Goal: Transaction & Acquisition: Book appointment/travel/reservation

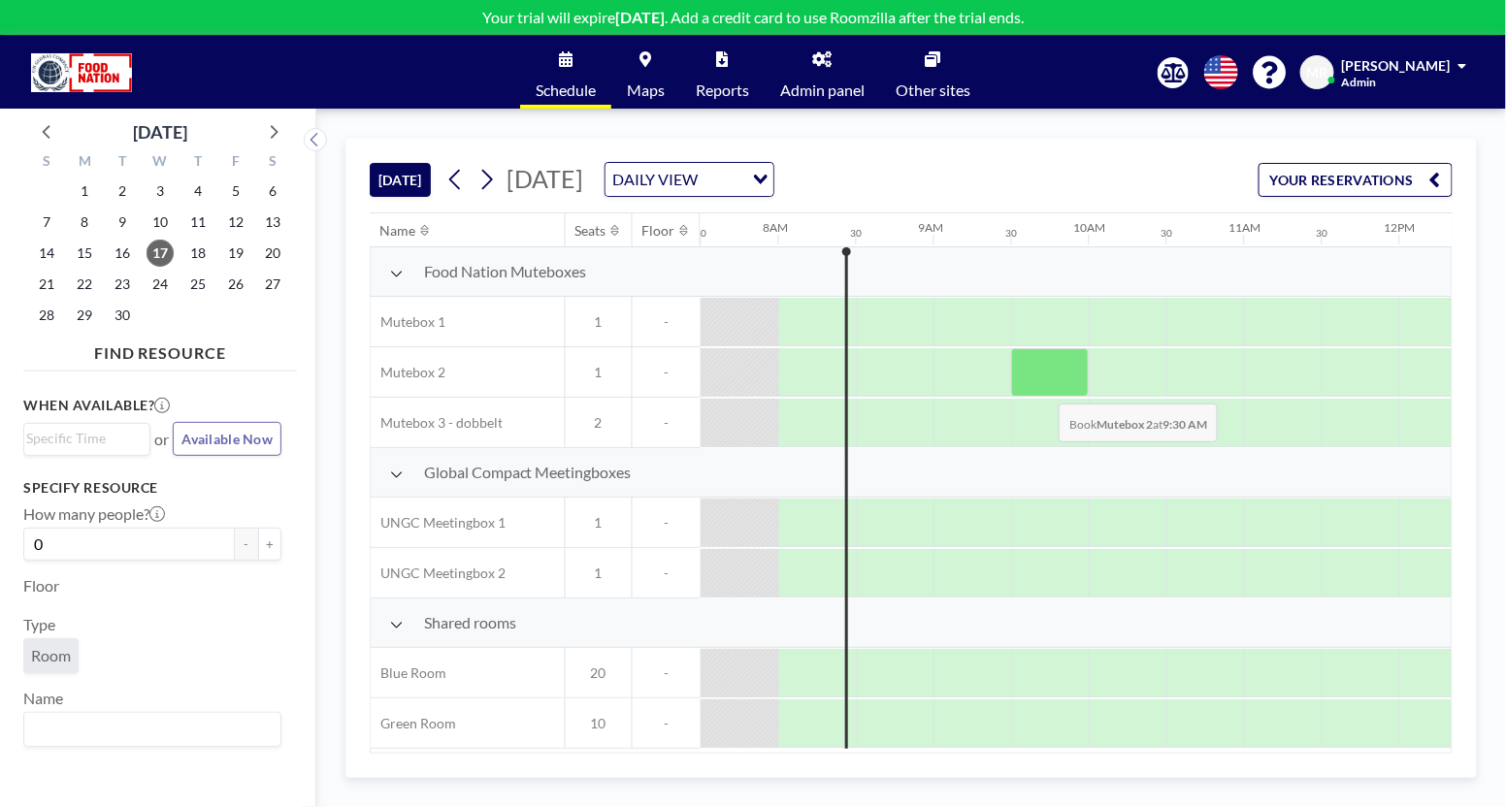
scroll to position [5, 1164]
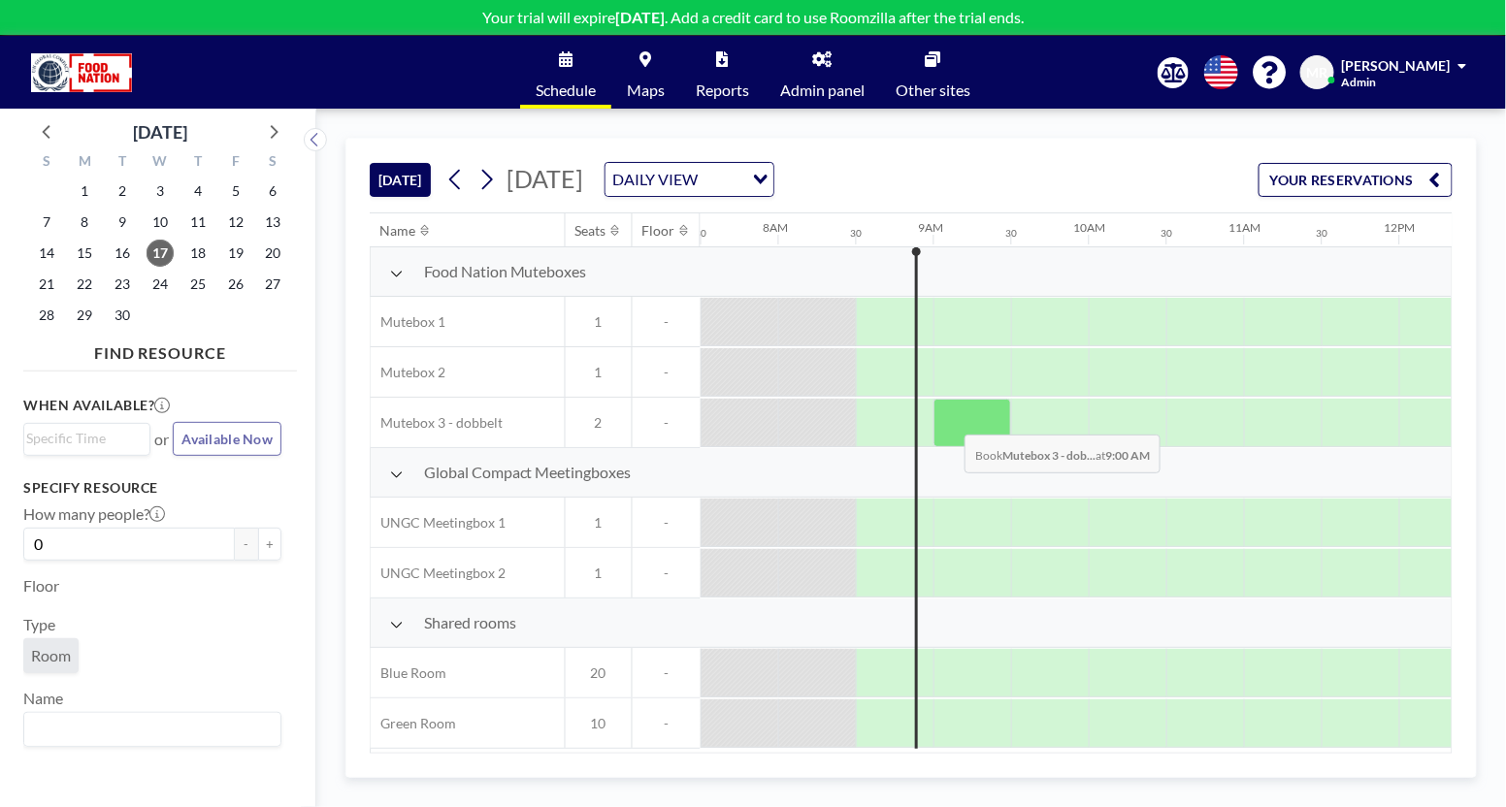
click at [951, 417] on div at bounding box center [972, 423] width 78 height 49
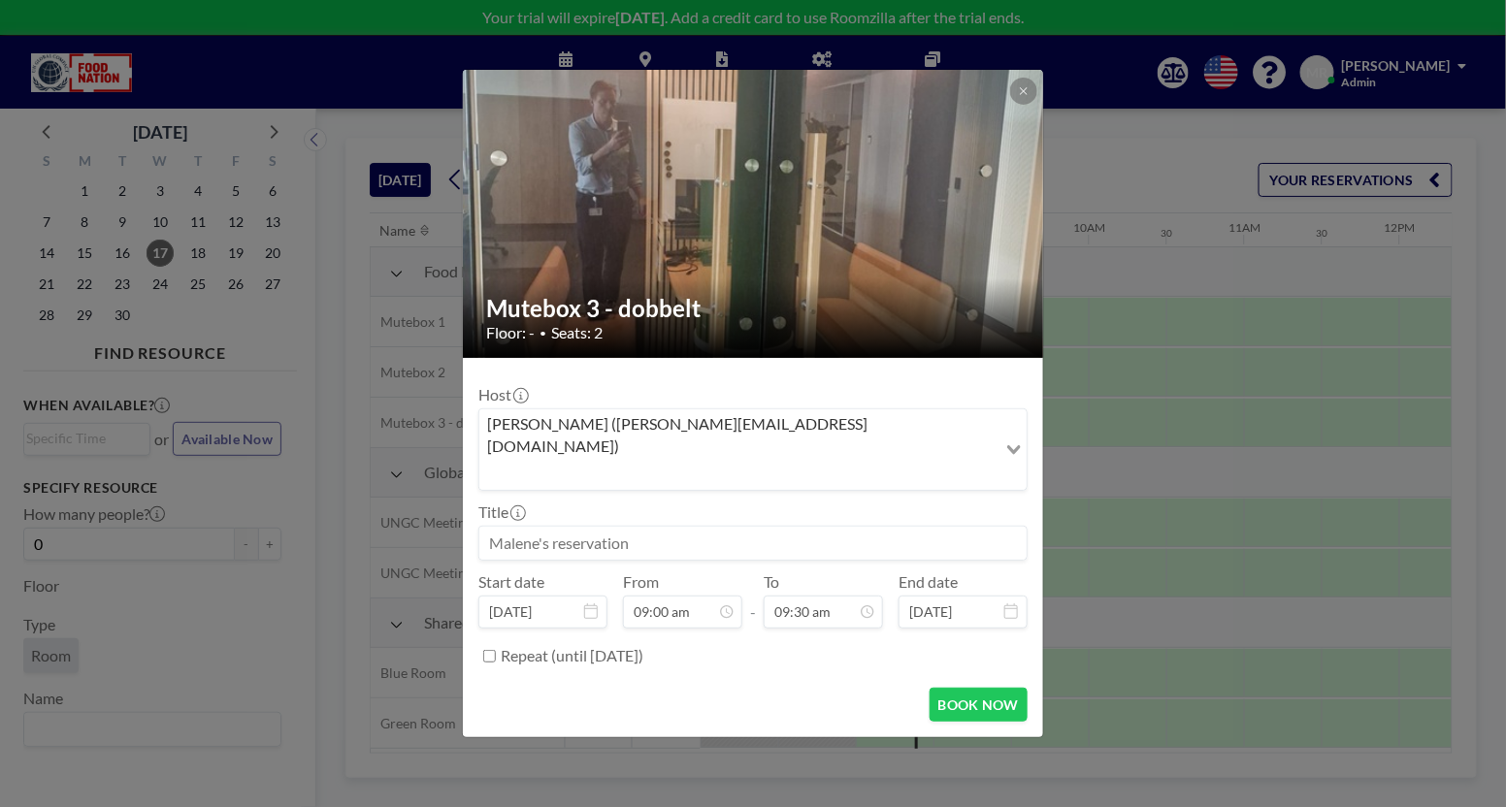
click at [951, 417] on div "Host Malene Rygaard (mary@foodnationdenmark.dk) Loading..." at bounding box center [752, 438] width 549 height 106
click at [949, 688] on button "BOOK NOW" at bounding box center [979, 705] width 98 height 34
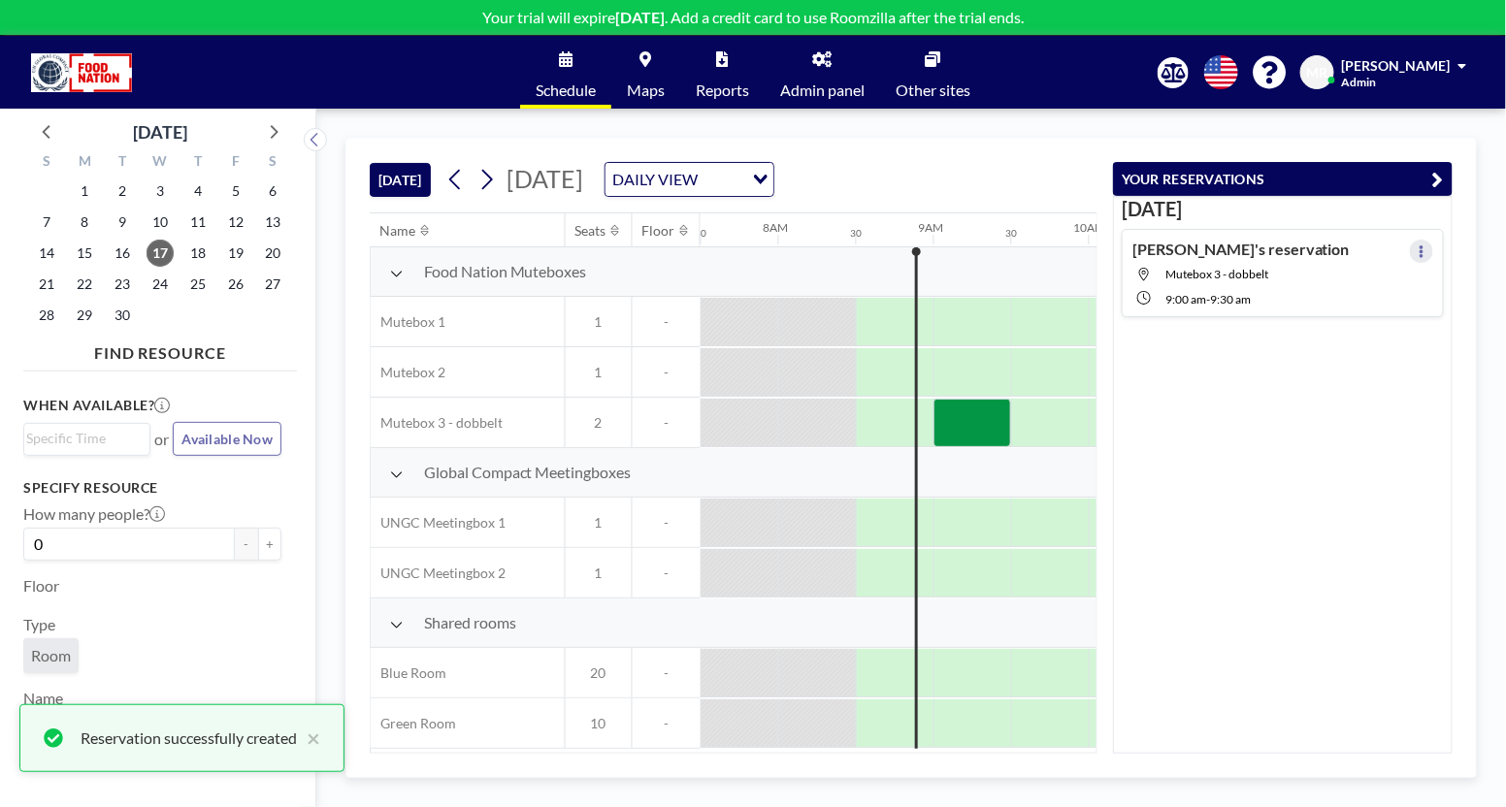
click at [1420, 249] on icon at bounding box center [1422, 252] width 4 height 13
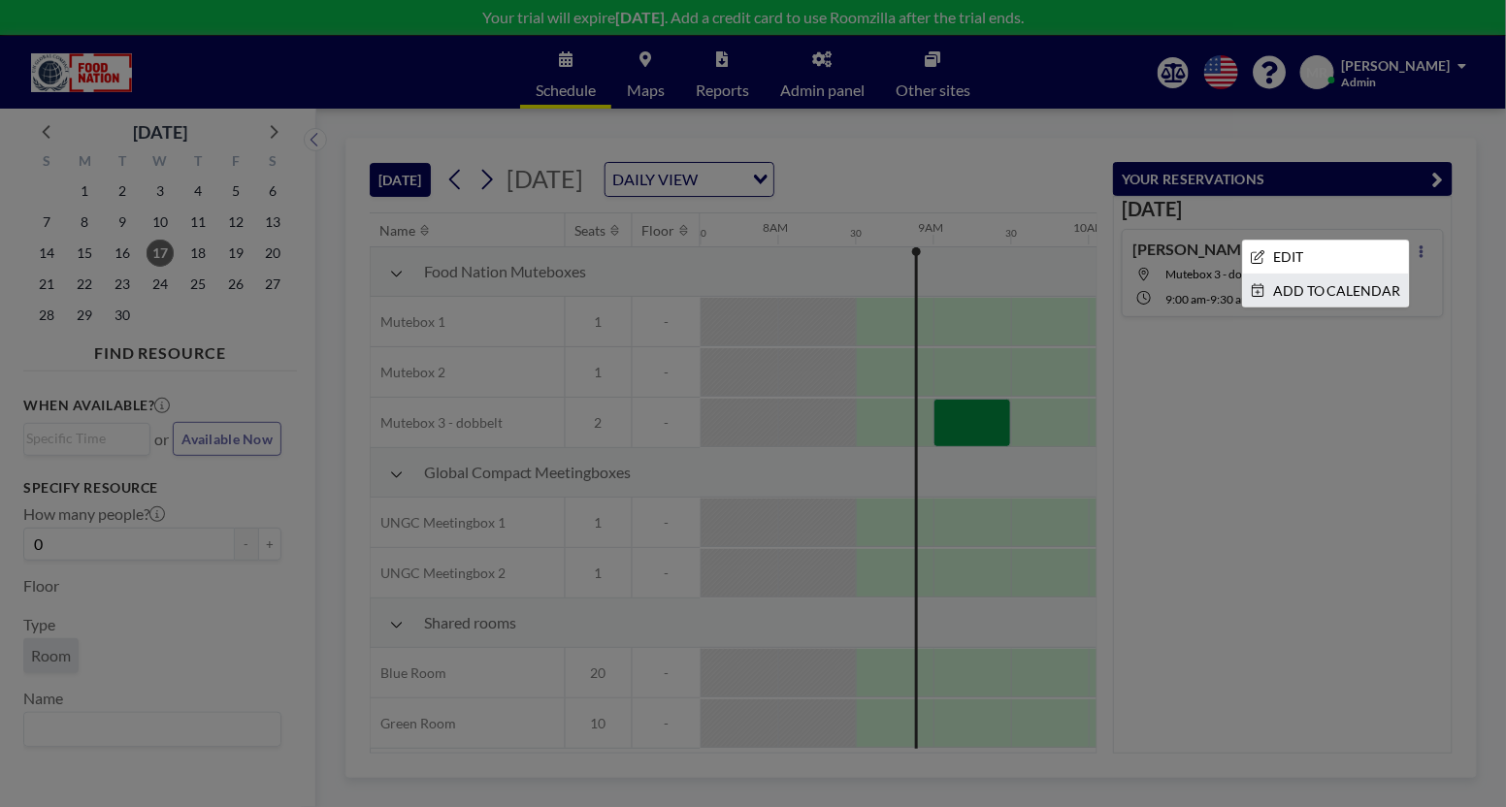
click at [1294, 284] on li "ADD TO CALENDAR" at bounding box center [1326, 291] width 166 height 33
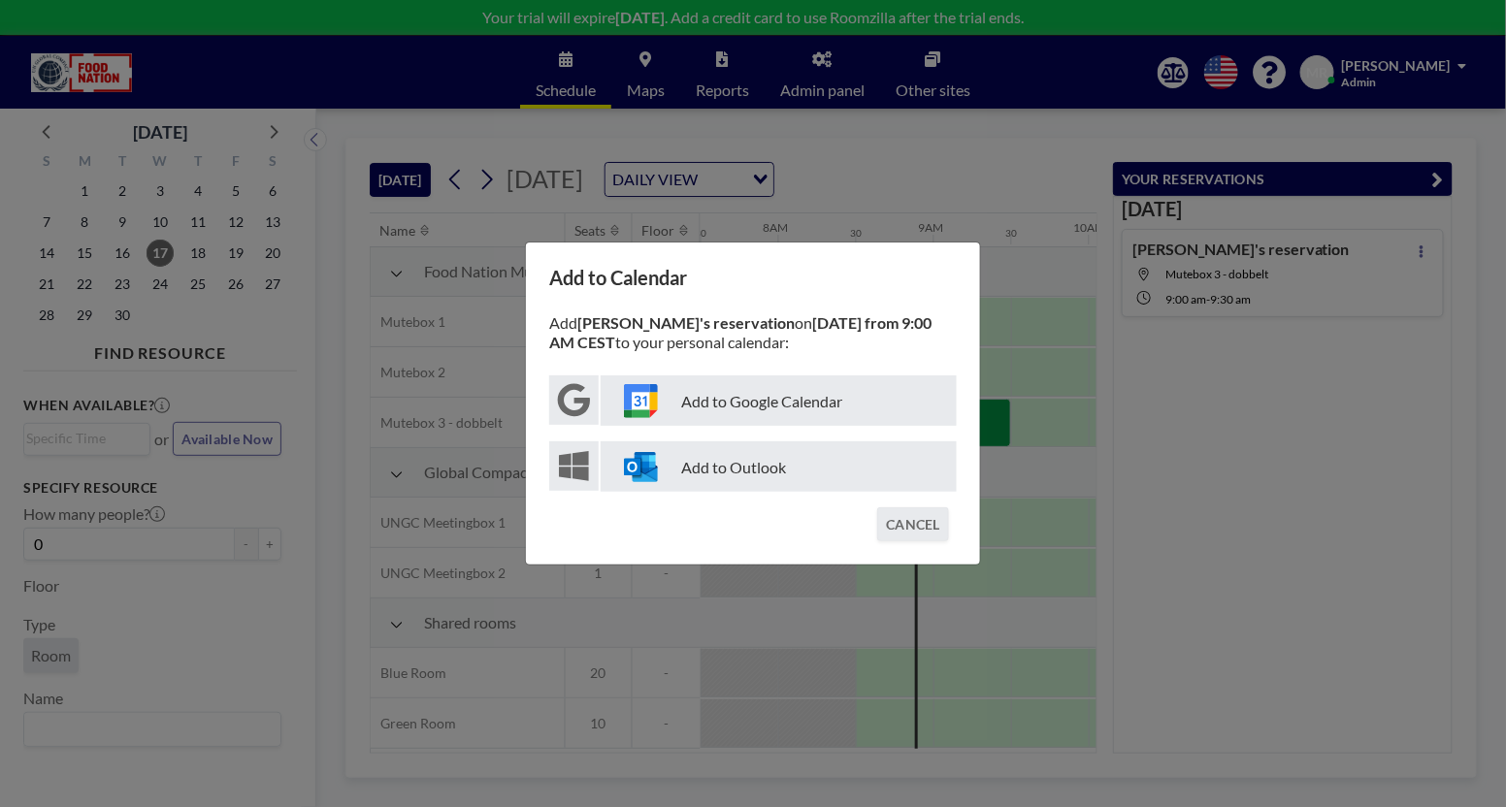
click at [716, 467] on p "Add to Outlook" at bounding box center [779, 467] width 356 height 50
click at [900, 525] on button "CANCEL" at bounding box center [913, 524] width 72 height 34
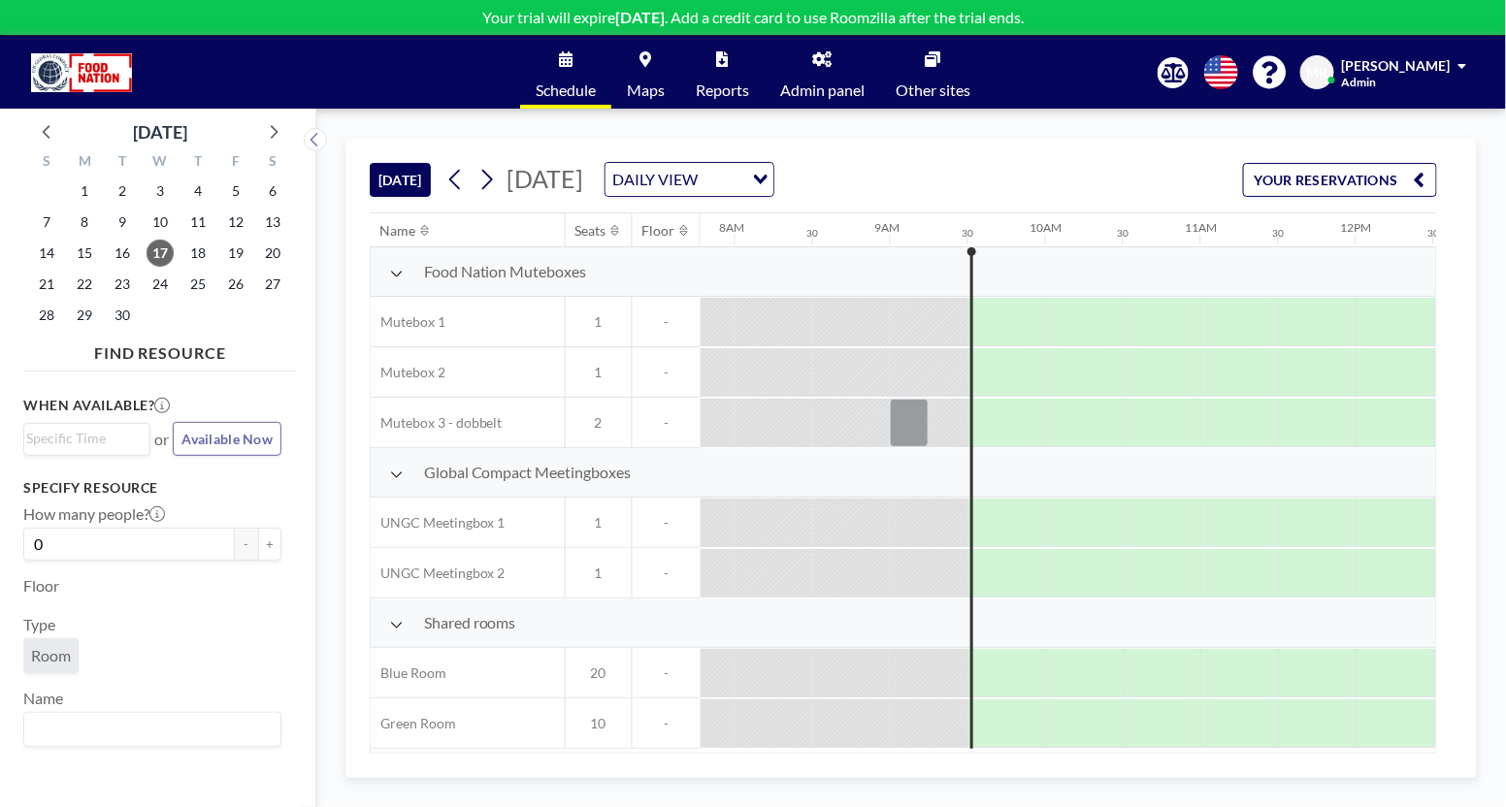
scroll to position [5, 1223]
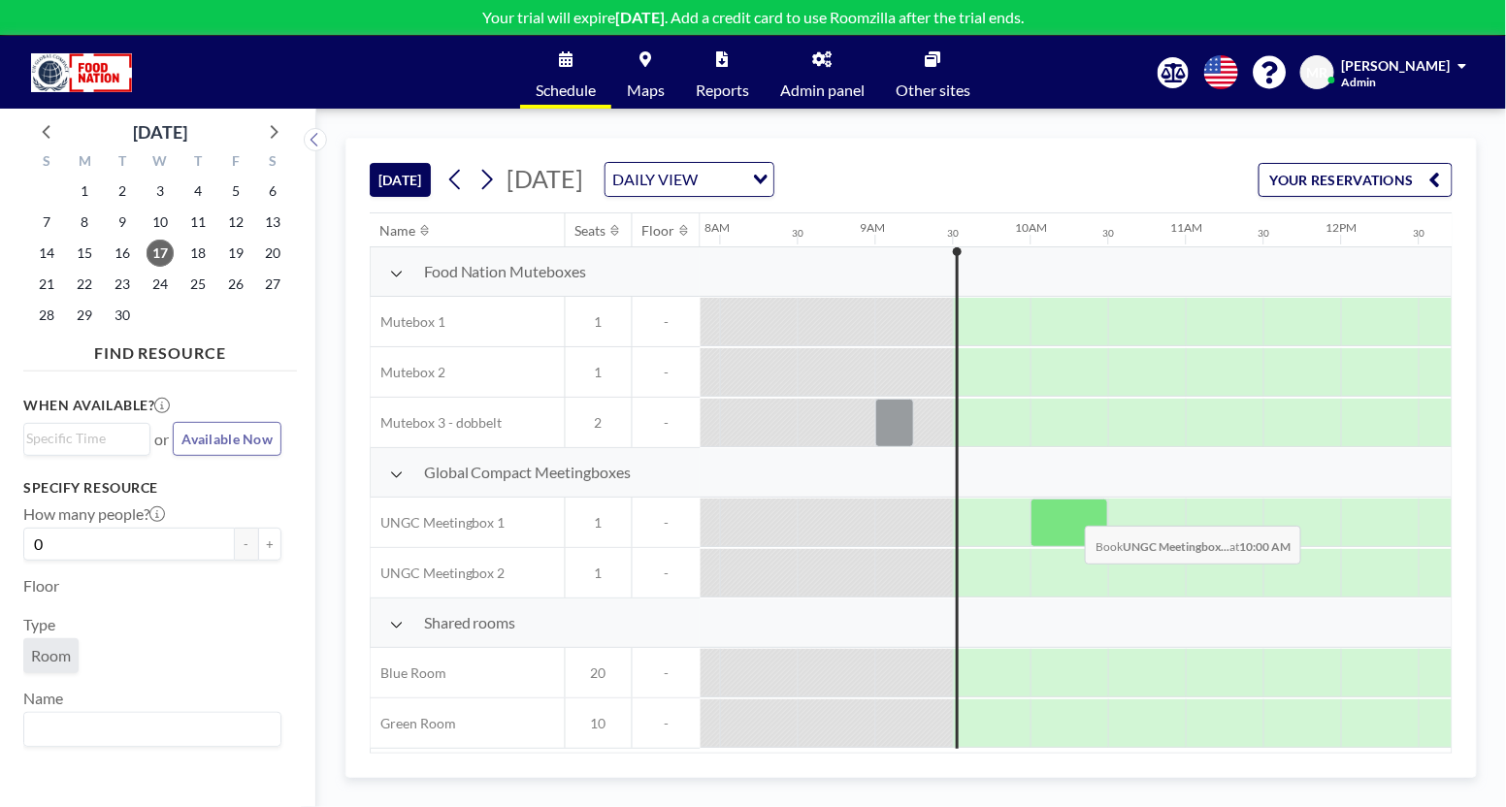
click at [1070, 508] on div at bounding box center [1070, 523] width 78 height 49
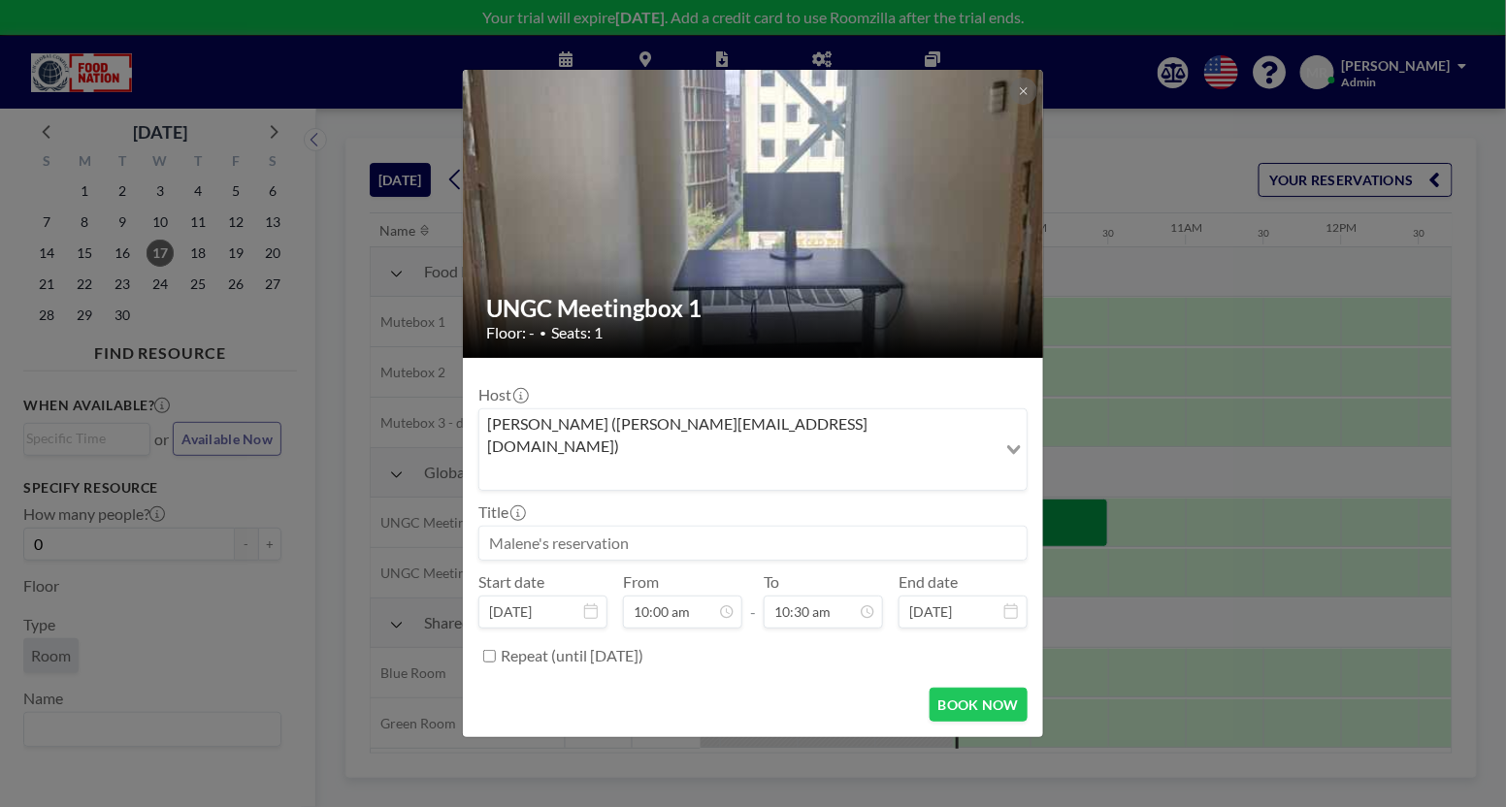
drag, startPoint x: 646, startPoint y: 523, endPoint x: 484, endPoint y: 511, distance: 162.5
click at [484, 527] on input at bounding box center [752, 543] width 547 height 33
drag, startPoint x: 492, startPoint y: 516, endPoint x: 619, endPoint y: 518, distance: 127.1
click at [619, 527] on input at bounding box center [752, 543] width 547 height 33
type input "[PERSON_NAME] TEST"
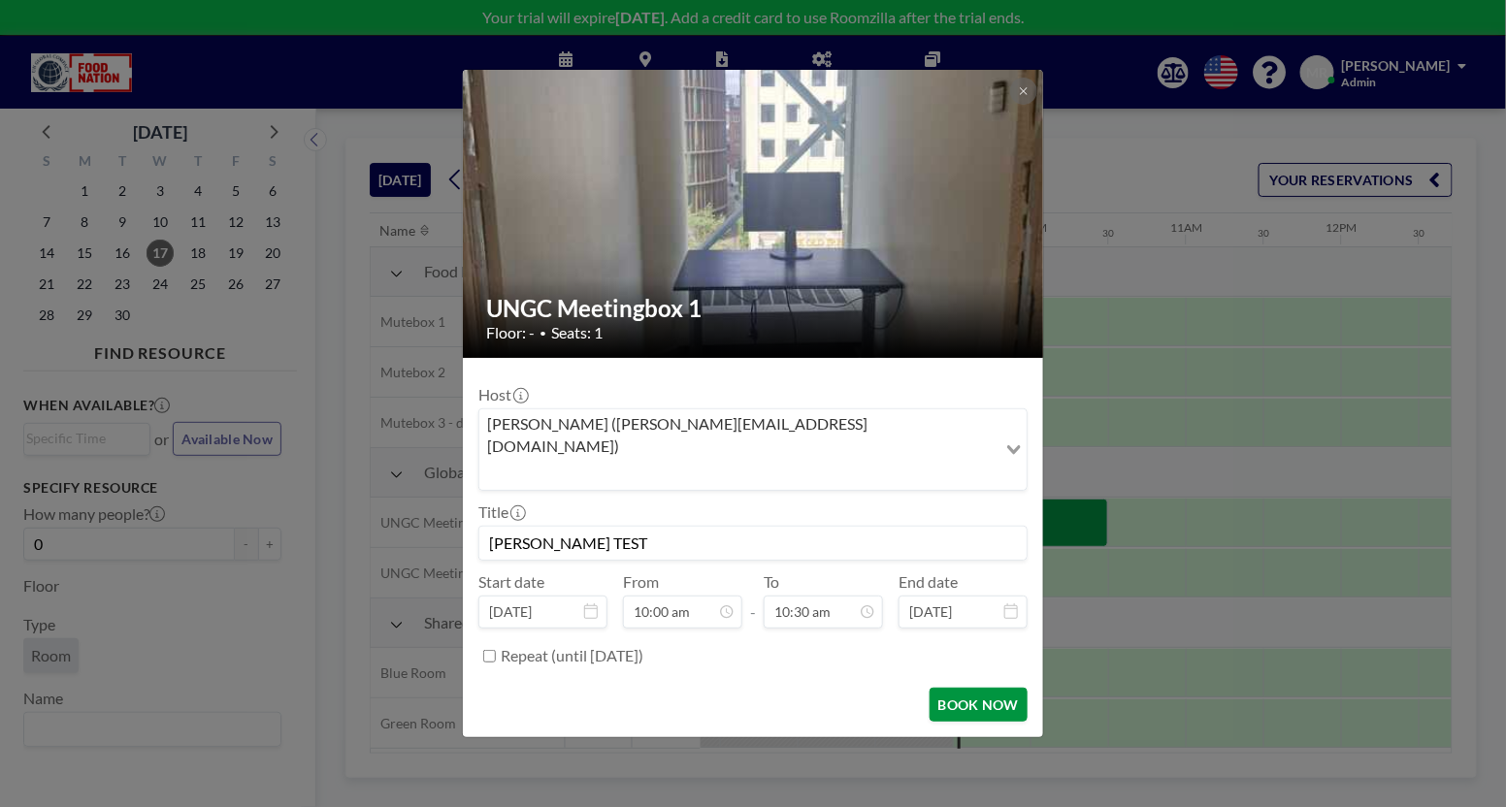
click at [978, 688] on button "BOOK NOW" at bounding box center [979, 705] width 98 height 34
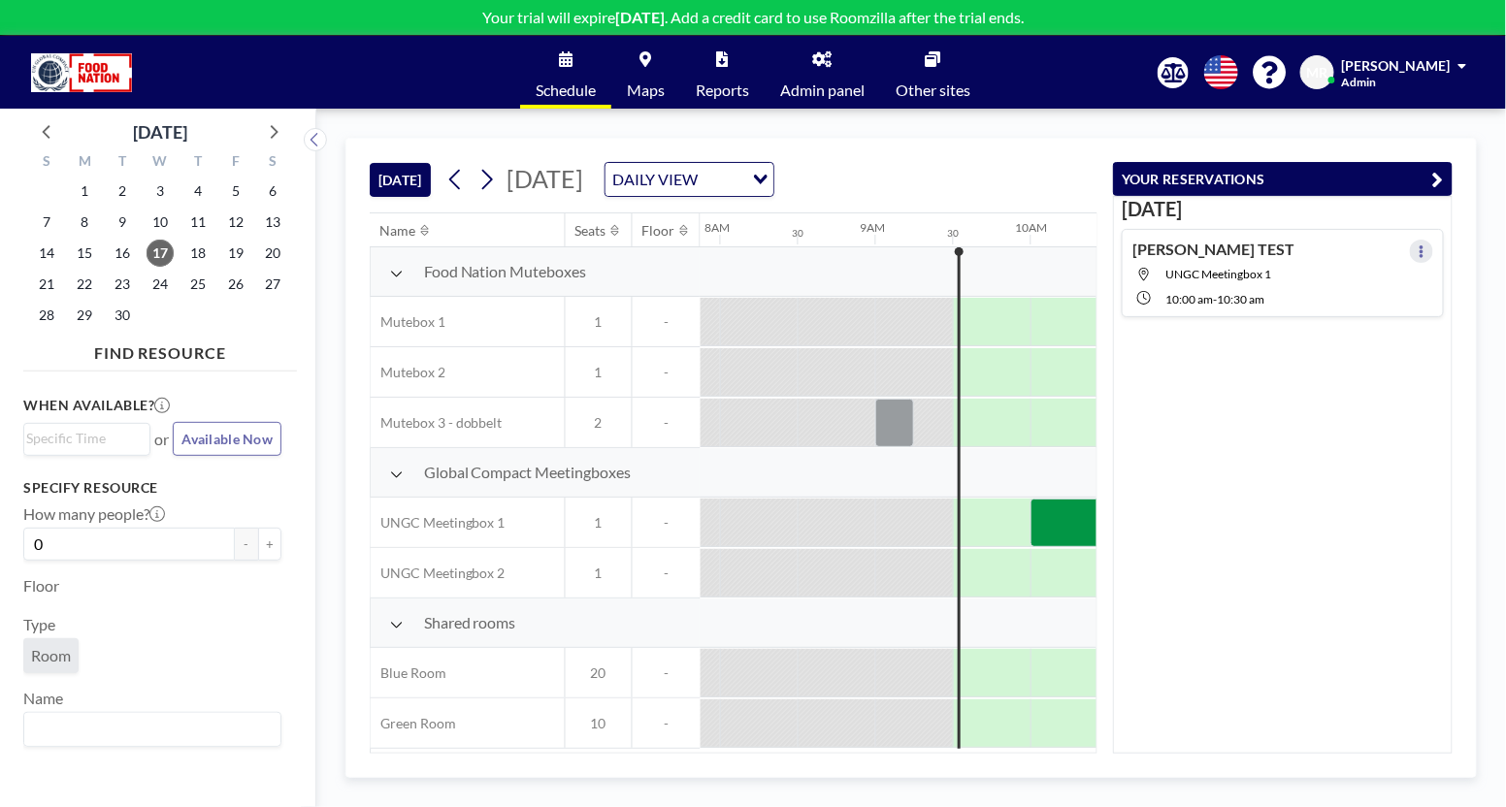
click at [1410, 247] on button at bounding box center [1421, 251] width 23 height 23
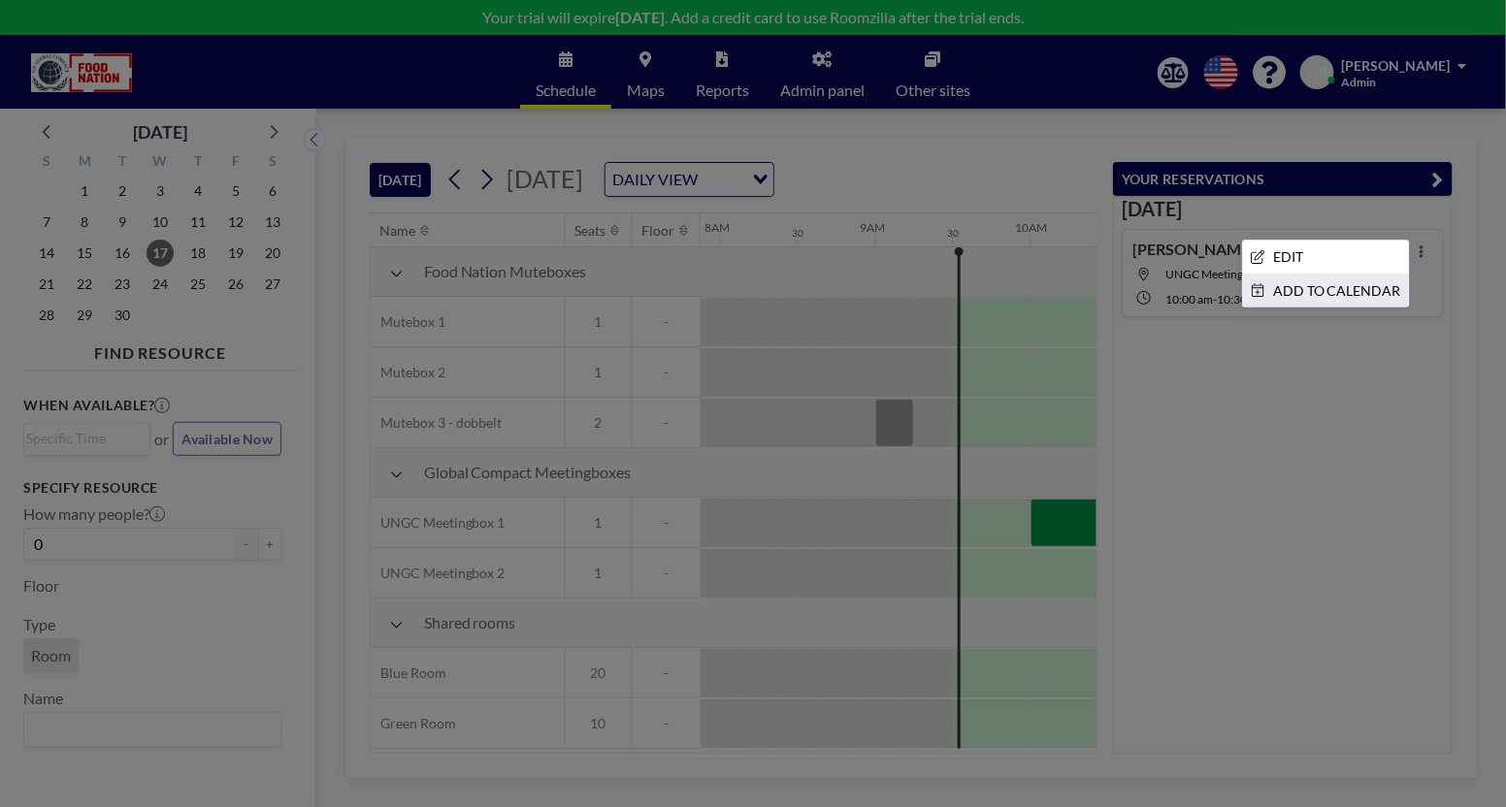
click at [1291, 289] on li "ADD TO CALENDAR" at bounding box center [1326, 291] width 166 height 33
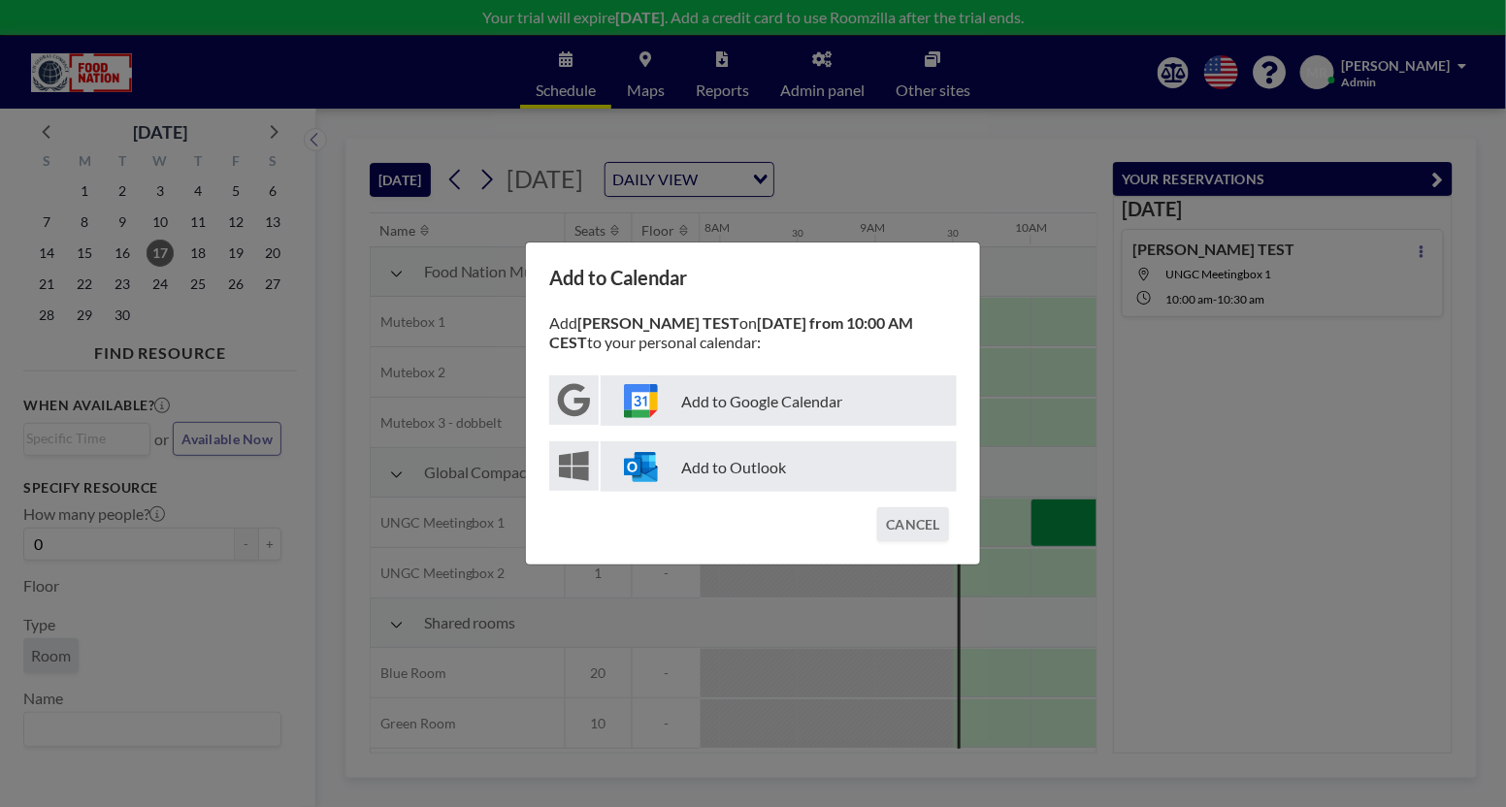
click at [712, 468] on p "Add to Outlook" at bounding box center [779, 467] width 356 height 50
click at [714, 468] on p "Add to Outlook" at bounding box center [779, 467] width 356 height 50
click at [902, 516] on button "CANCEL" at bounding box center [913, 524] width 72 height 34
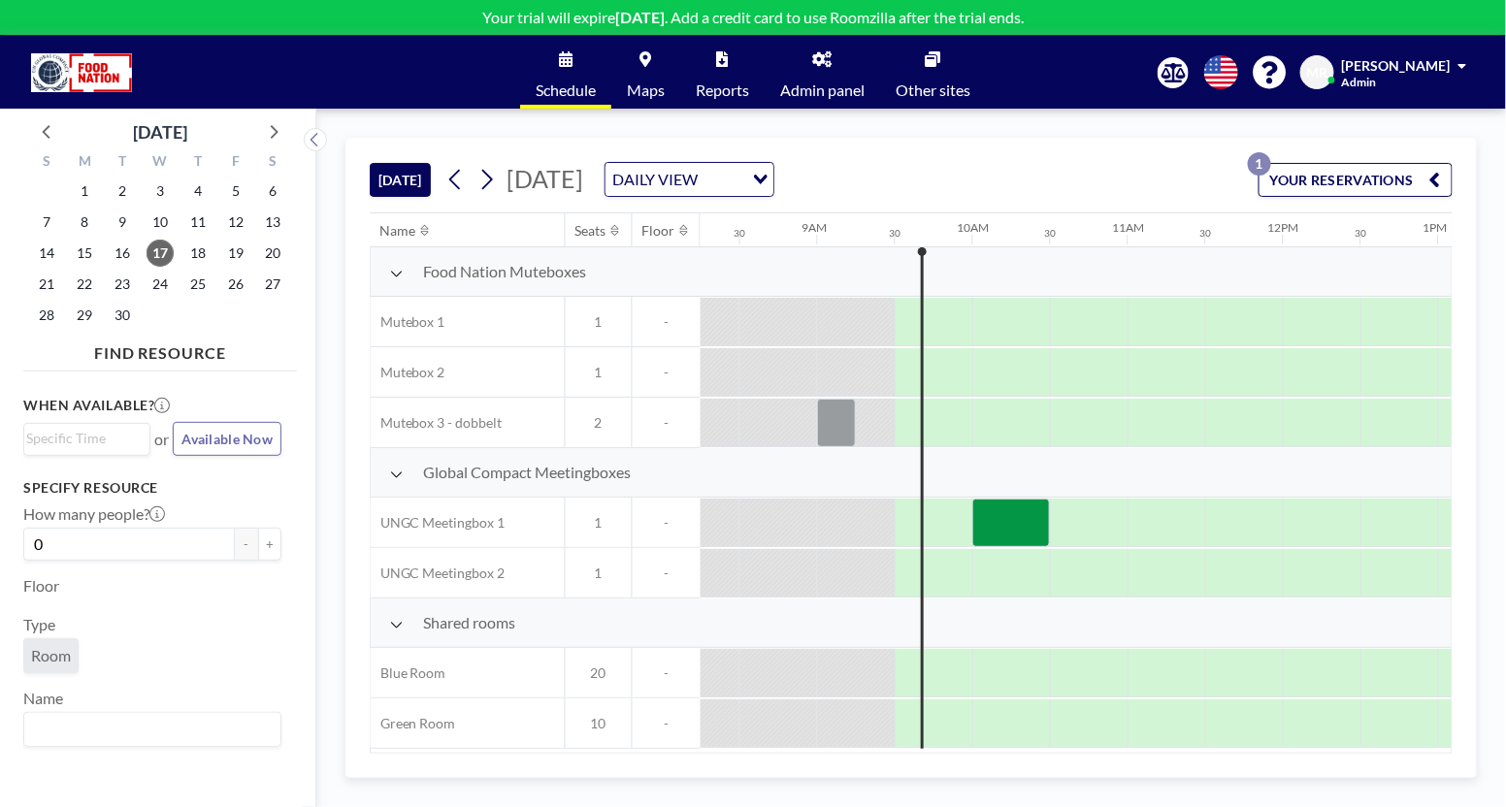
scroll to position [5, 1281]
click at [1032, 30] on link "Your trial will expire [DATE] . Add a credit card to use Roomzilla after the tr…" at bounding box center [753, 18] width 1506 height 36
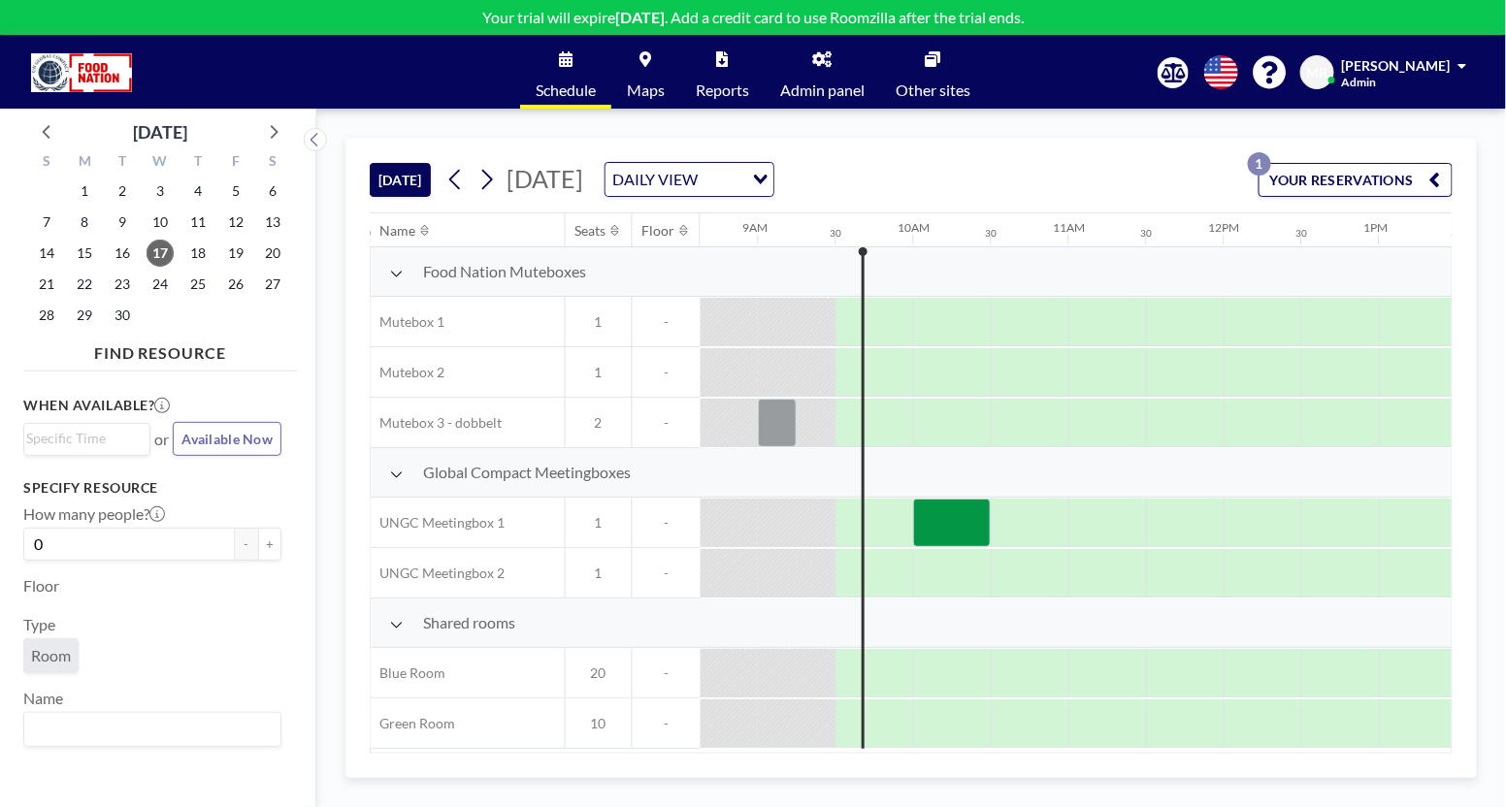
scroll to position [0, 1397]
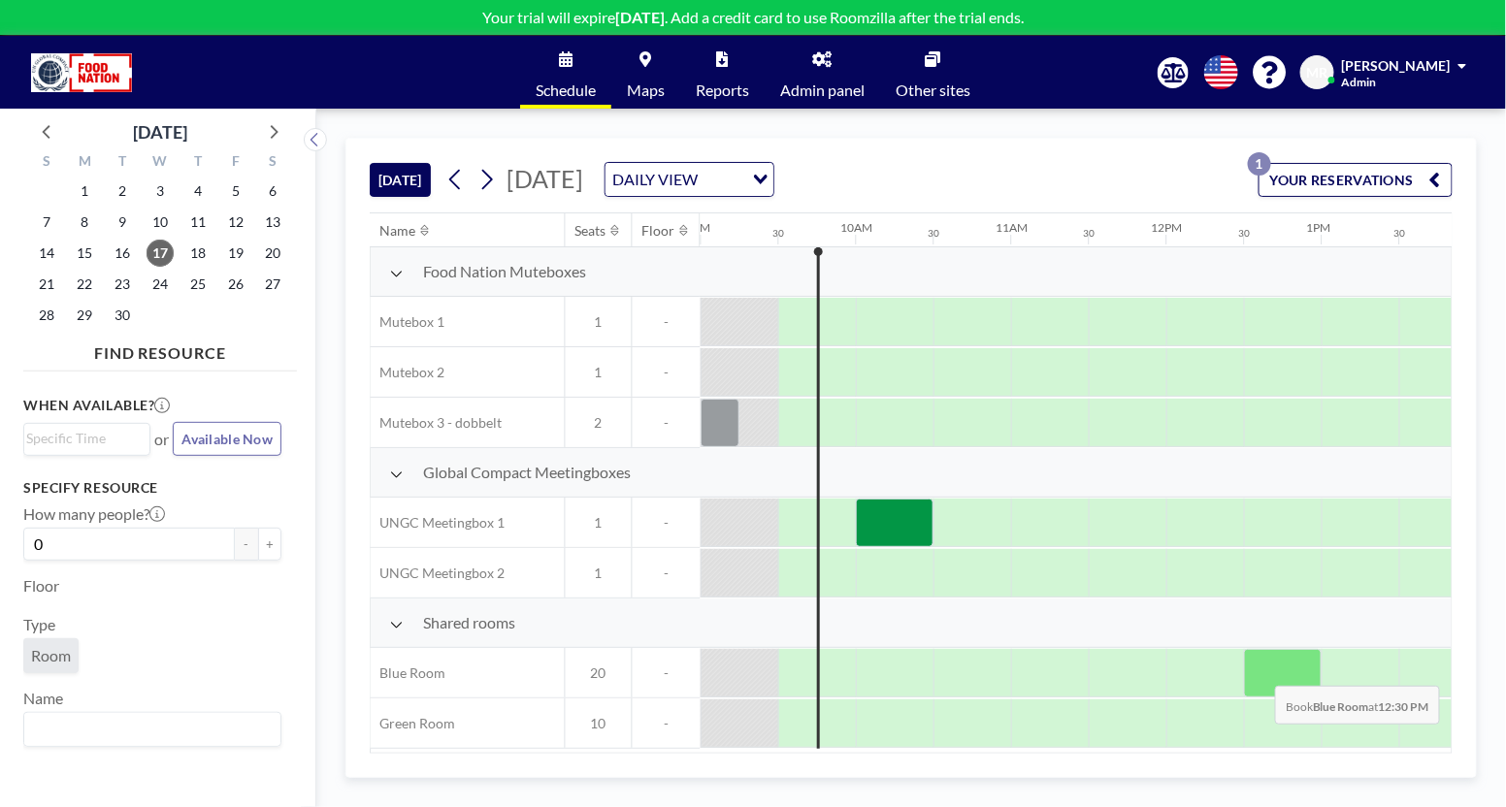
click at [1260, 669] on div at bounding box center [1283, 673] width 78 height 49
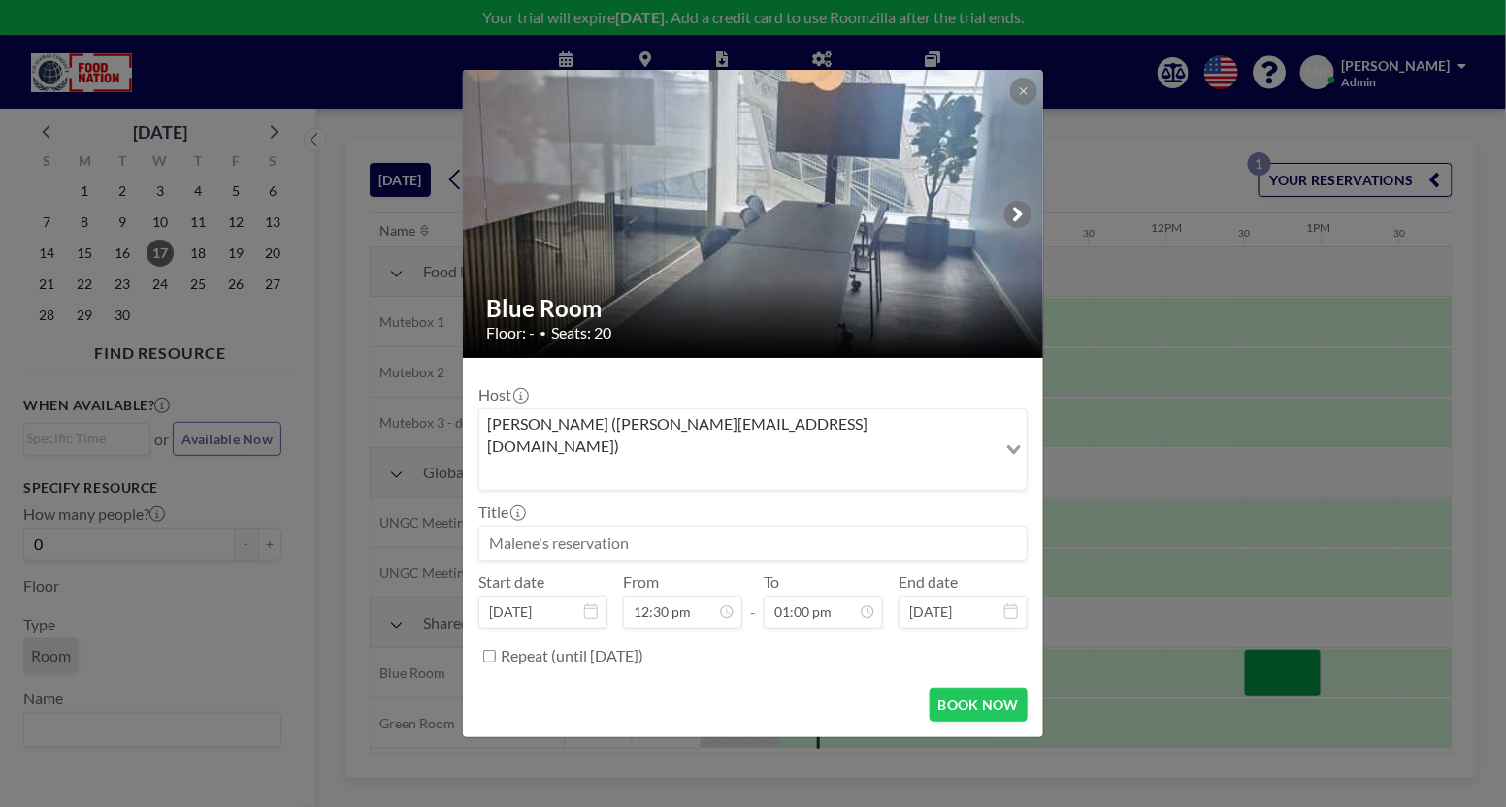
click at [487, 527] on input at bounding box center [752, 543] width 547 height 33
type input "FN: Teammøde"
click at [860, 605] on icon at bounding box center [868, 613] width 16 height 16
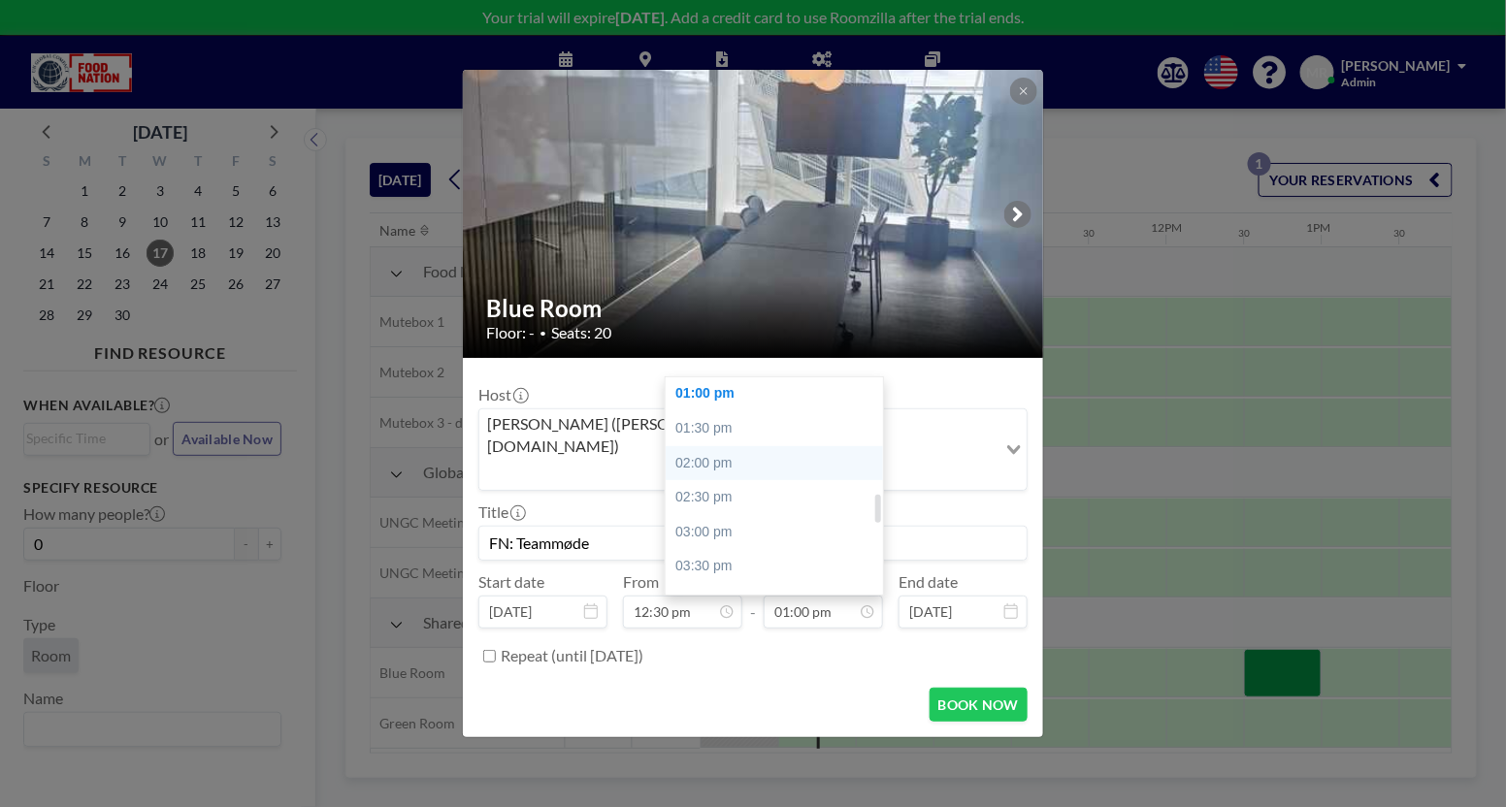
click at [767, 446] on div "02:00 pm" at bounding box center [782, 463] width 232 height 35
type input "02:00 pm"
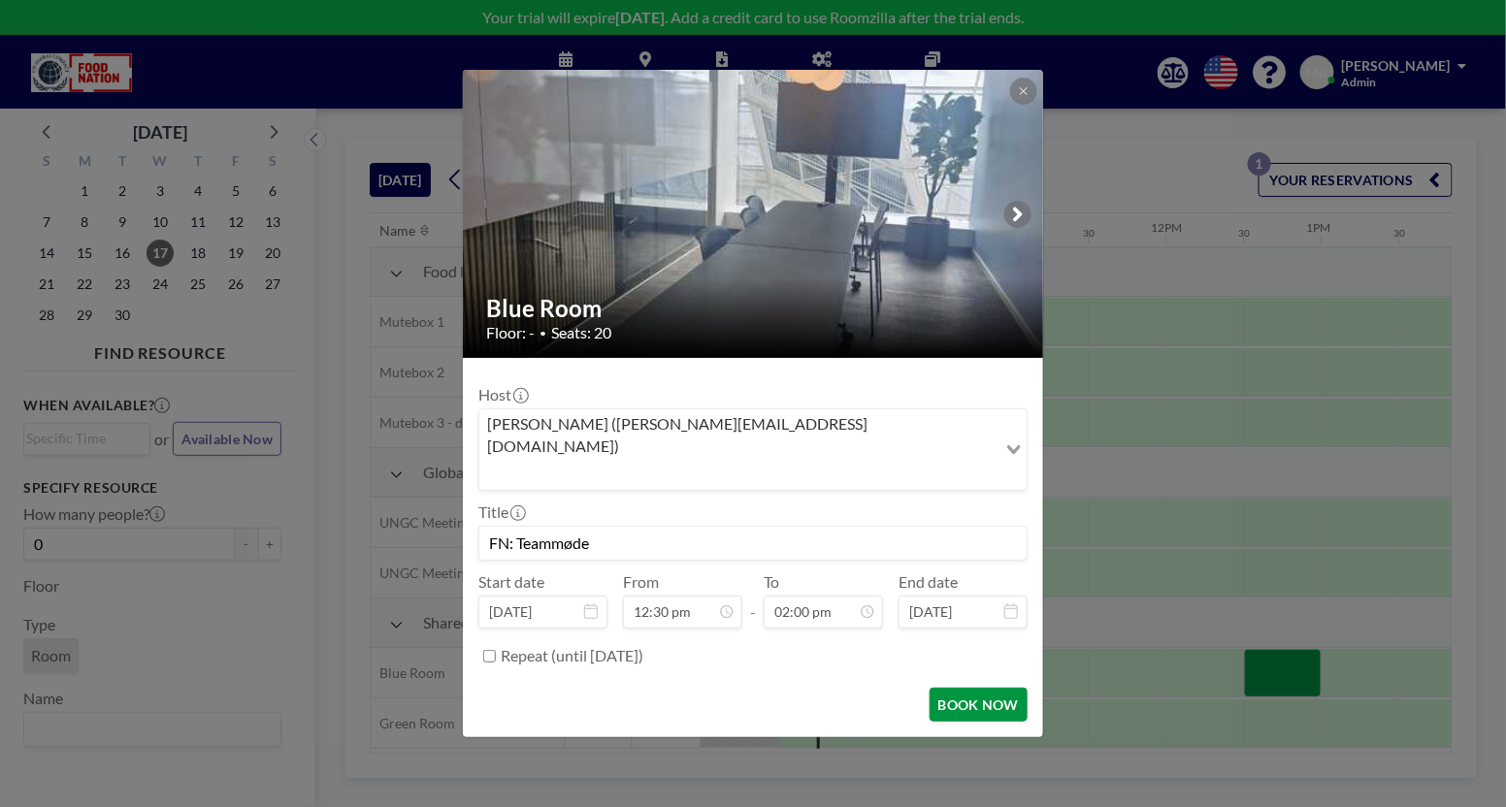
scroll to position [0, 0]
click at [970, 688] on button "BOOK NOW" at bounding box center [979, 705] width 98 height 34
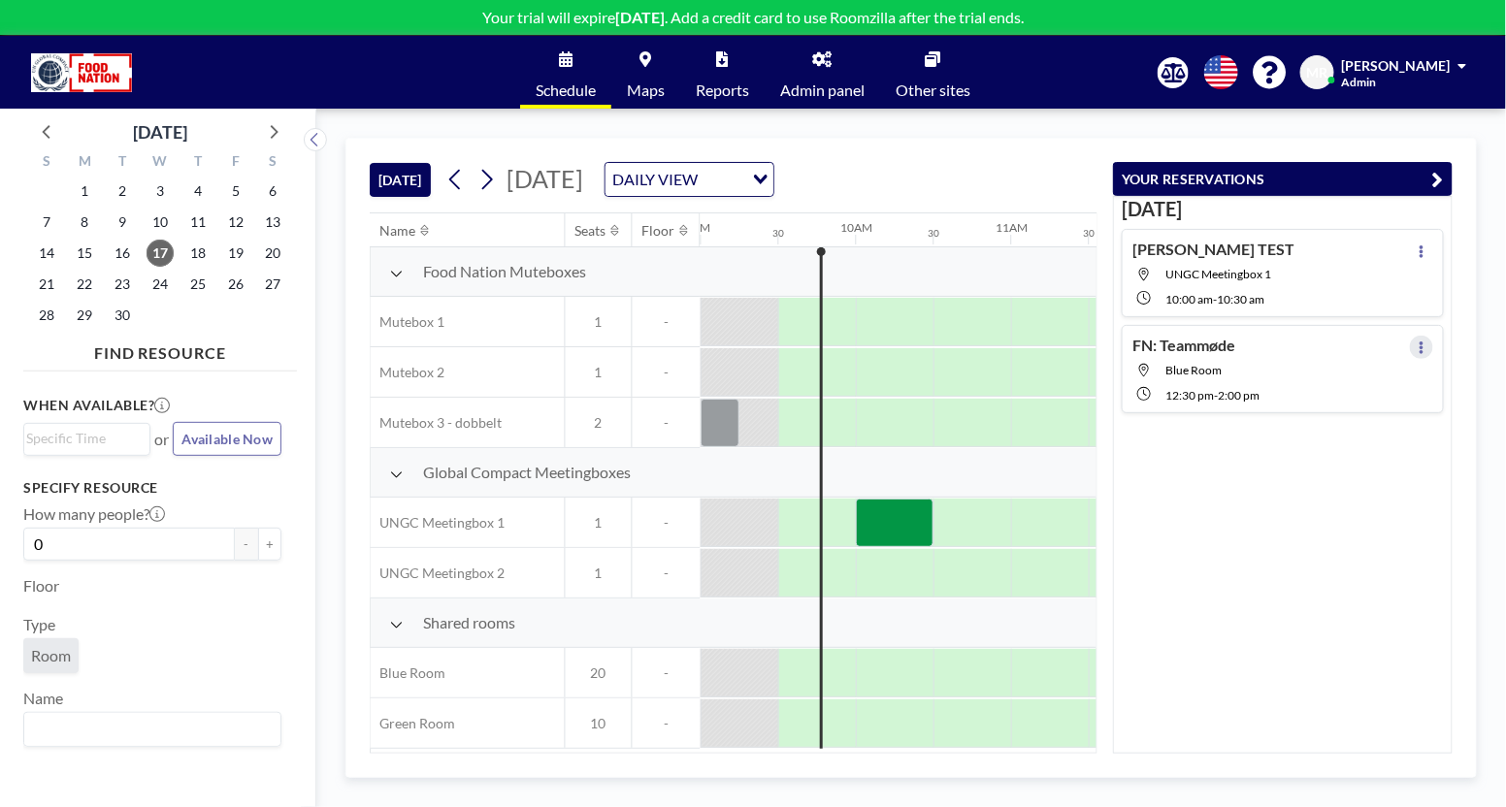
click at [1418, 343] on icon at bounding box center [1422, 348] width 8 height 13
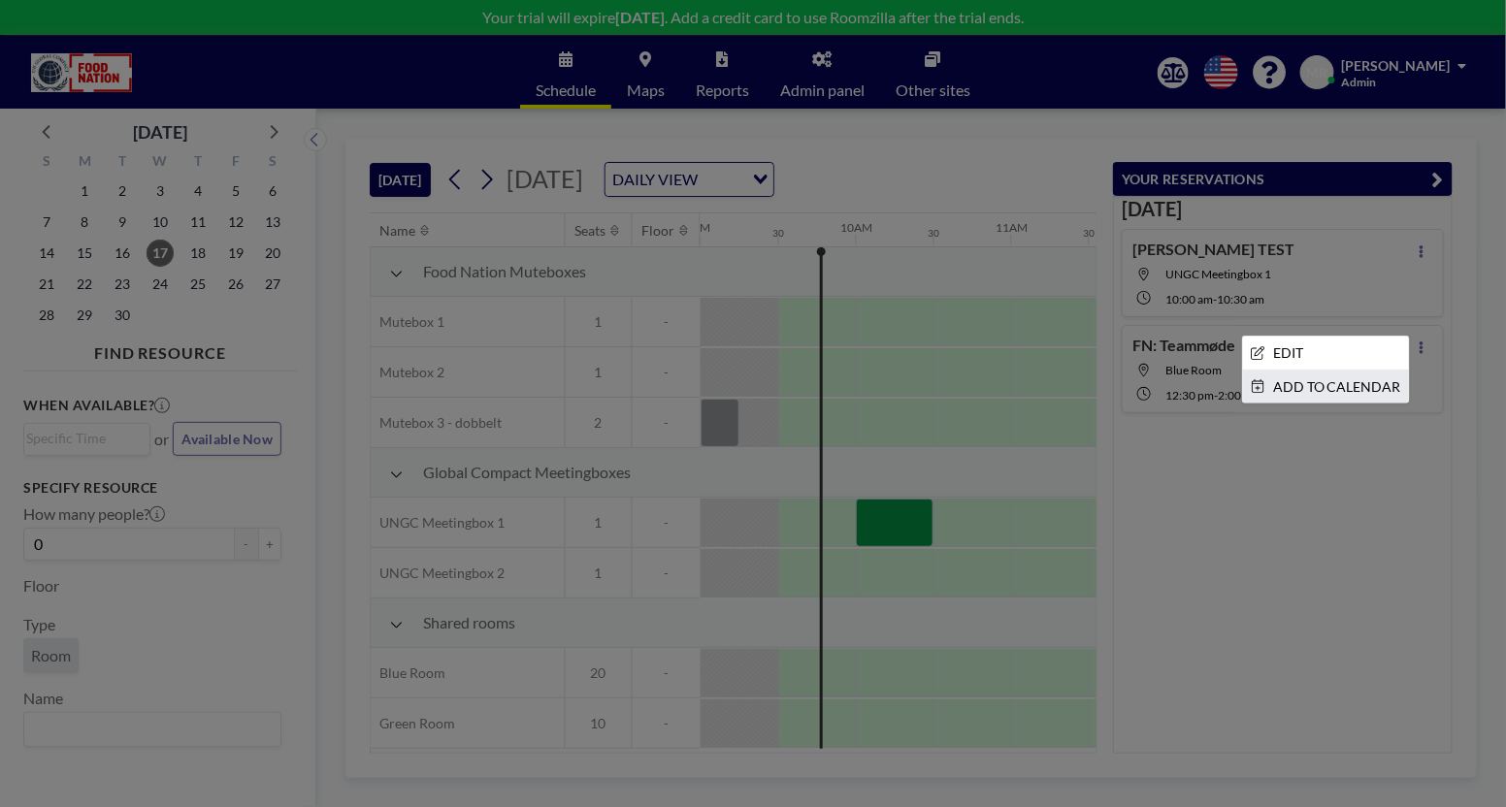
click at [1302, 376] on li "ADD TO CALENDAR" at bounding box center [1326, 387] width 166 height 33
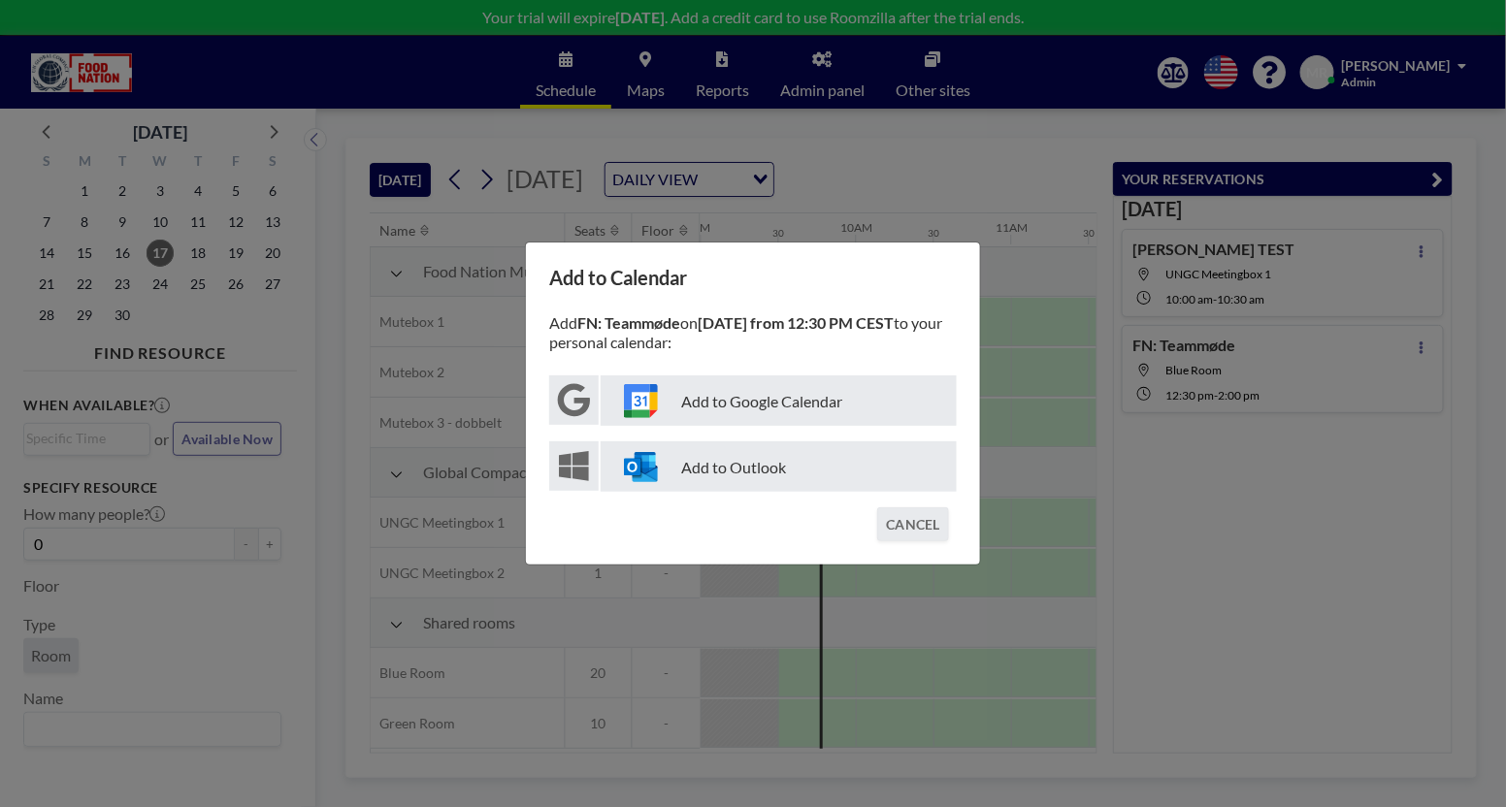
click at [755, 482] on p "Add to Outlook" at bounding box center [779, 467] width 356 height 50
click at [918, 526] on button "CANCEL" at bounding box center [913, 524] width 72 height 34
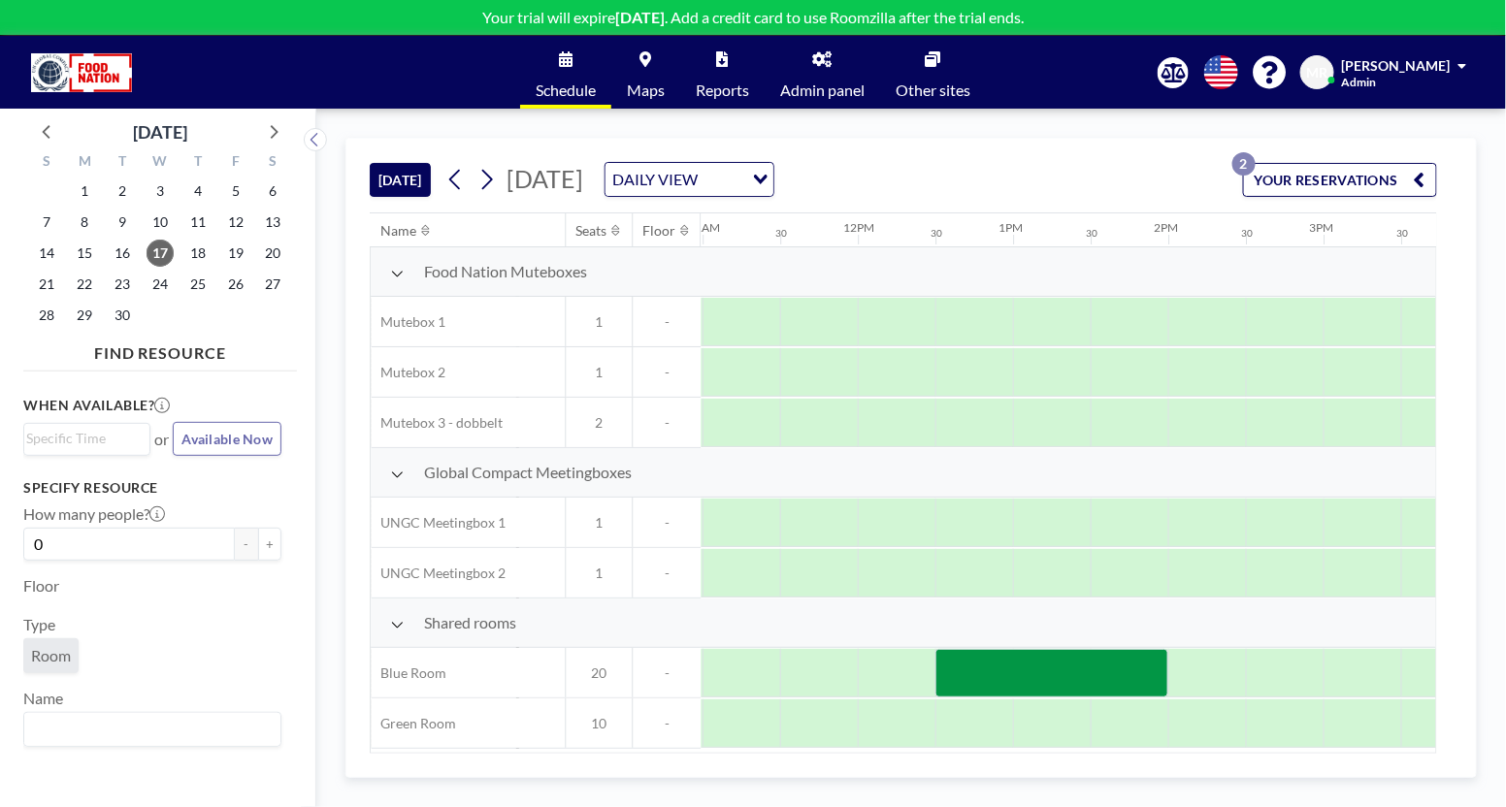
scroll to position [0, 1694]
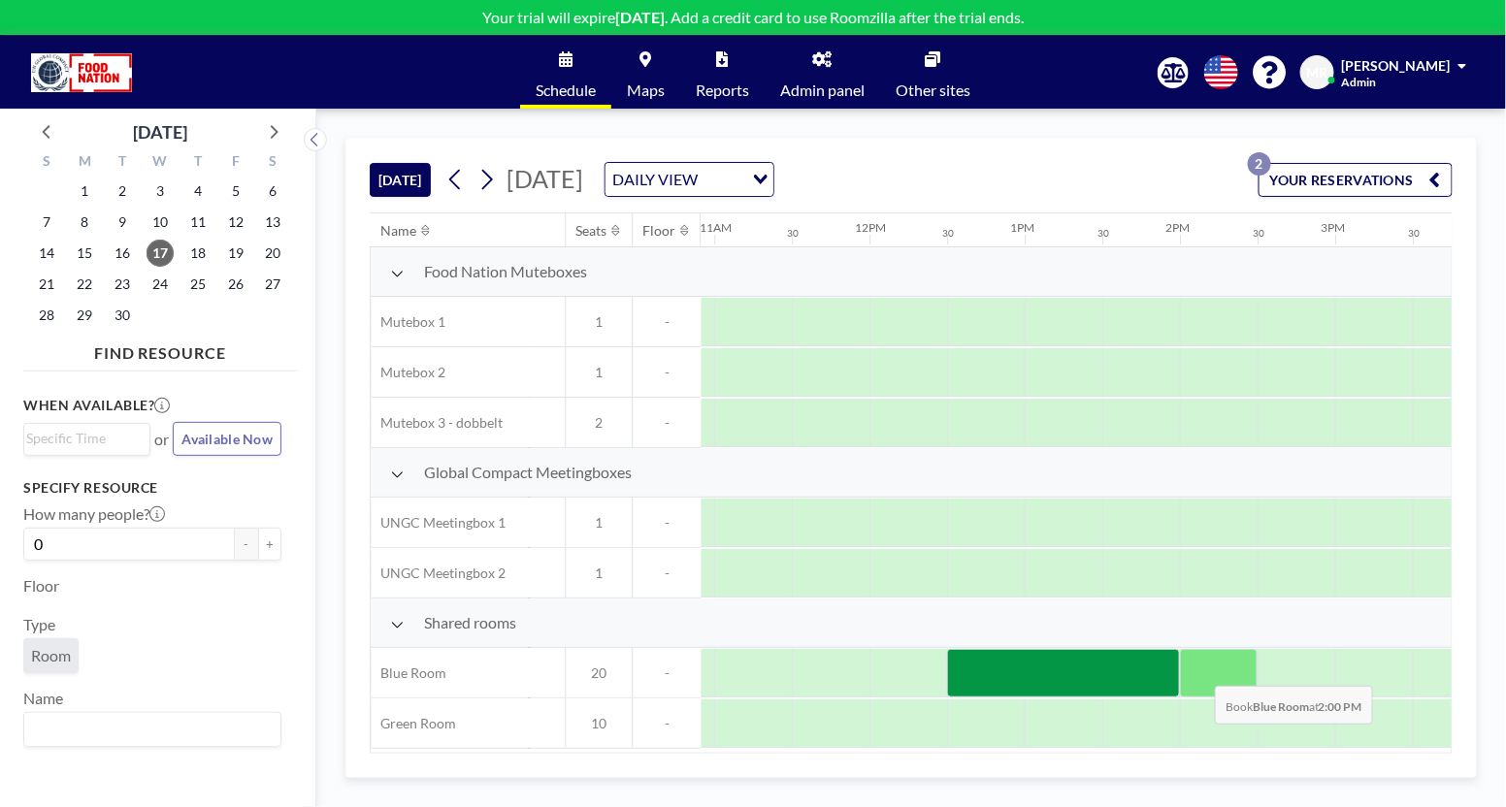
click at [1200, 669] on div at bounding box center [1219, 673] width 78 height 49
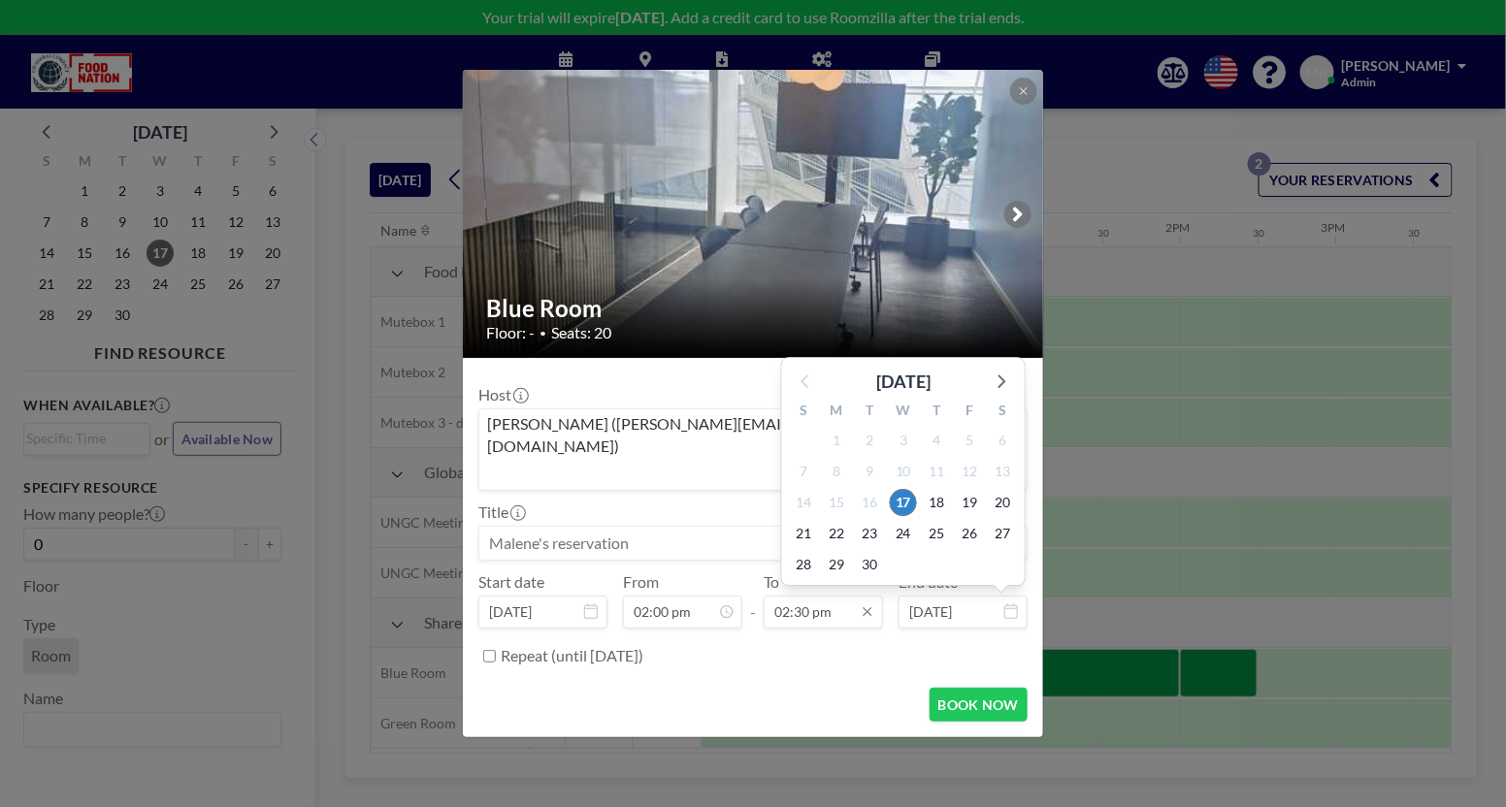
scroll to position [1001, 0]
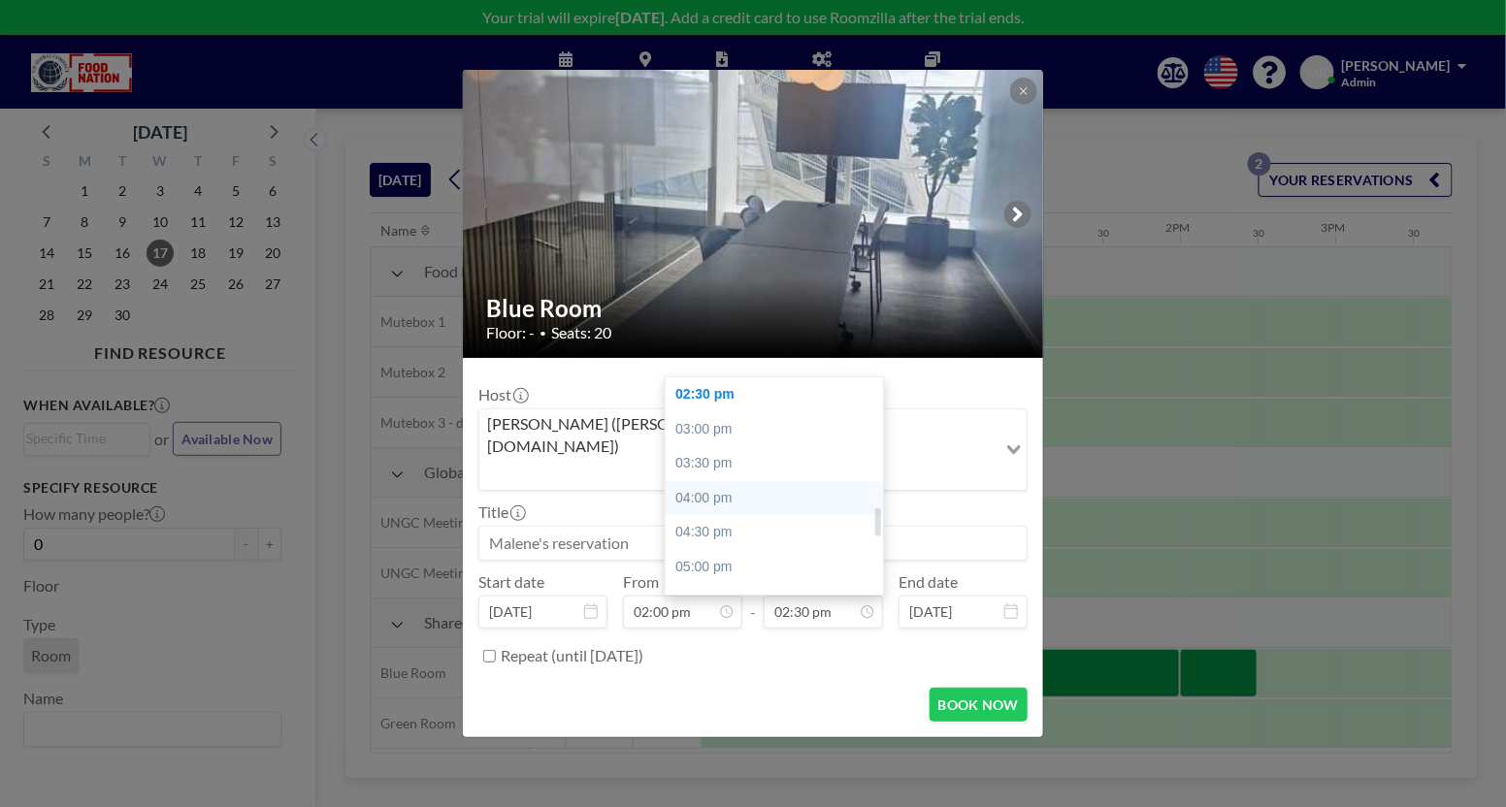
click at [757, 481] on div "04:00 pm" at bounding box center [782, 498] width 232 height 35
type input "04:00 pm"
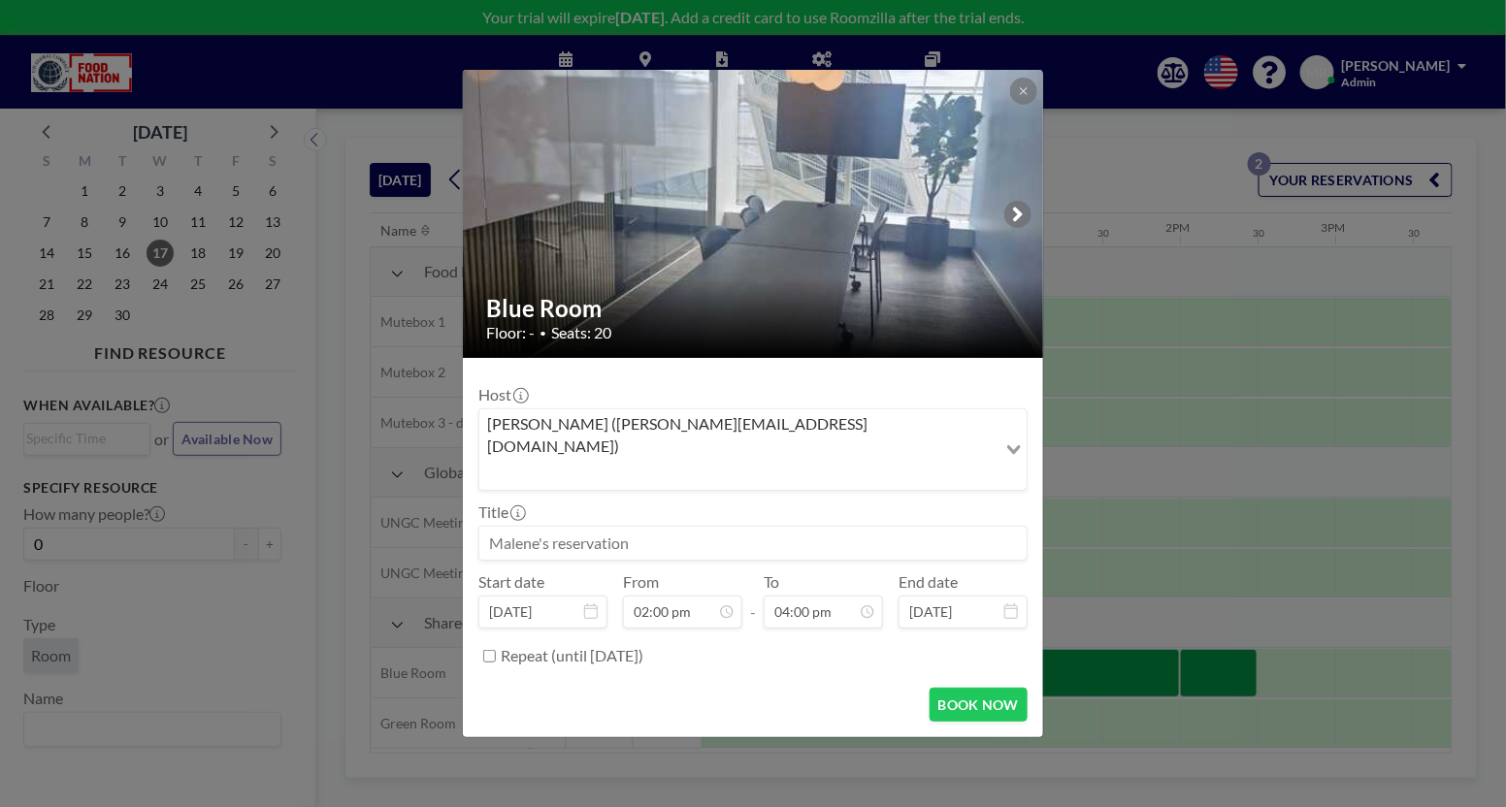
click at [483, 527] on input at bounding box center [752, 543] width 547 height 33
type input "FN: delegation - stole ti VC"
click at [968, 688] on button "BOOK NOW" at bounding box center [979, 705] width 98 height 34
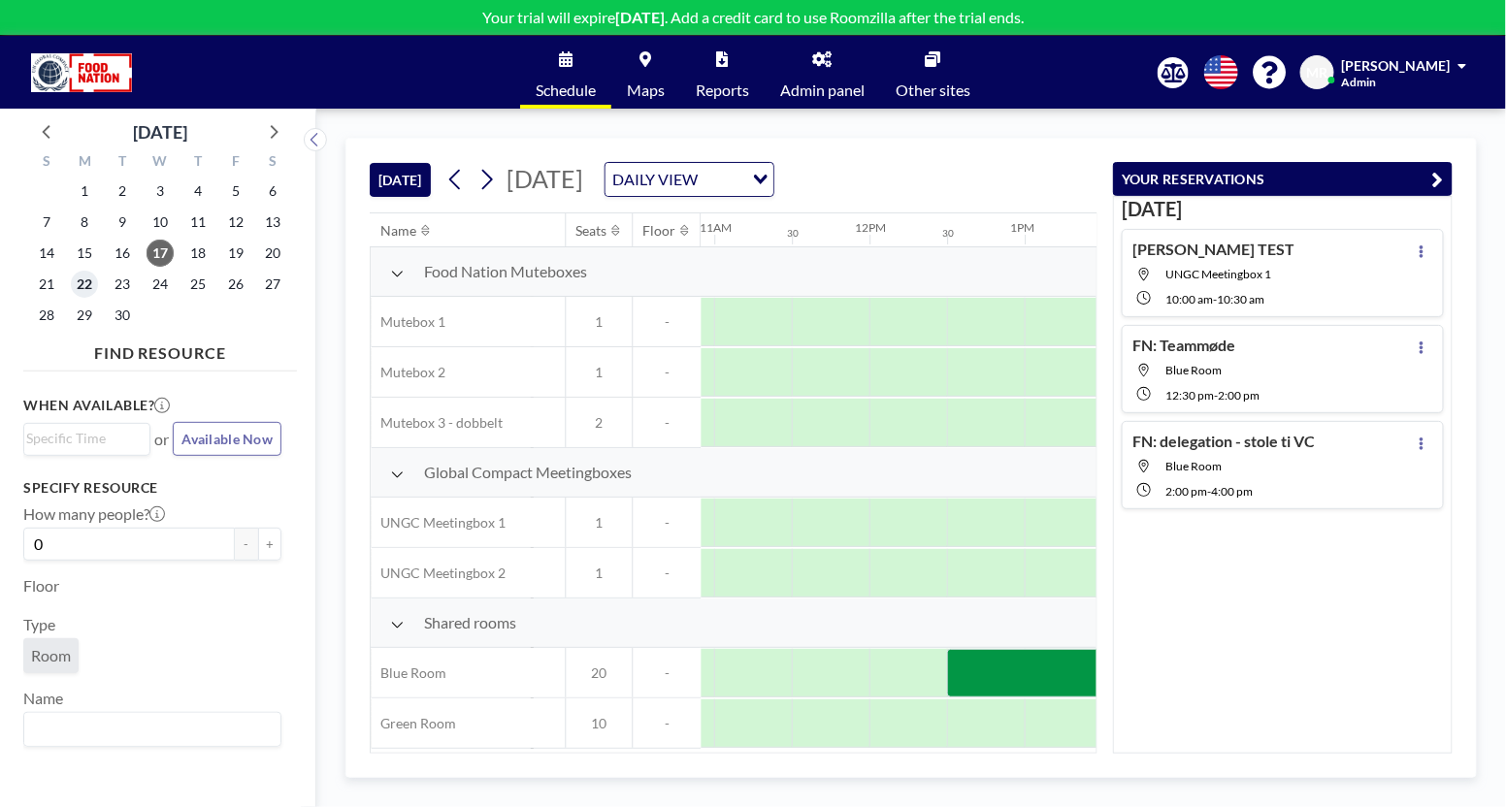
click at [90, 285] on span "22" at bounding box center [84, 284] width 27 height 27
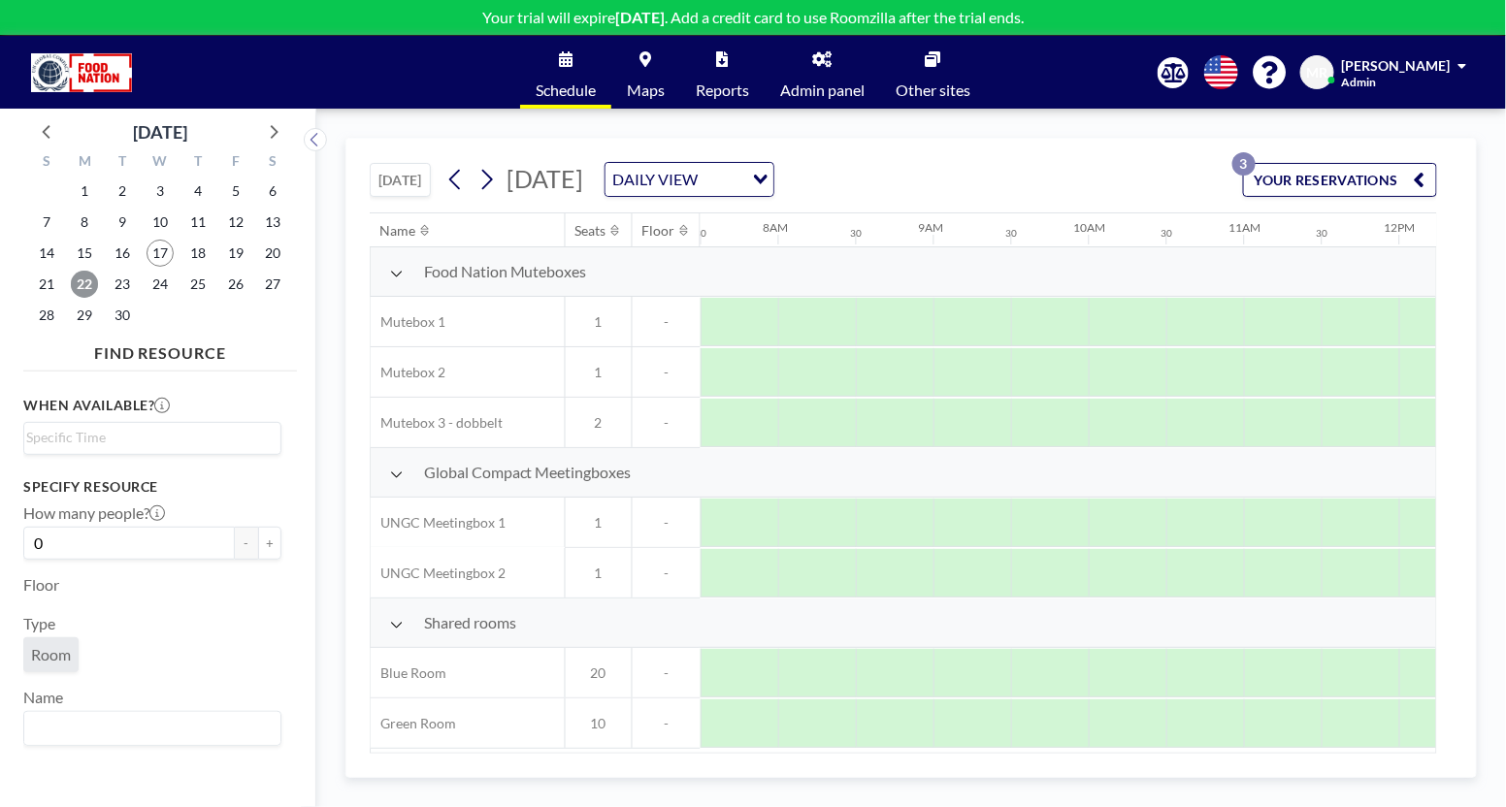
scroll to position [0, 1222]
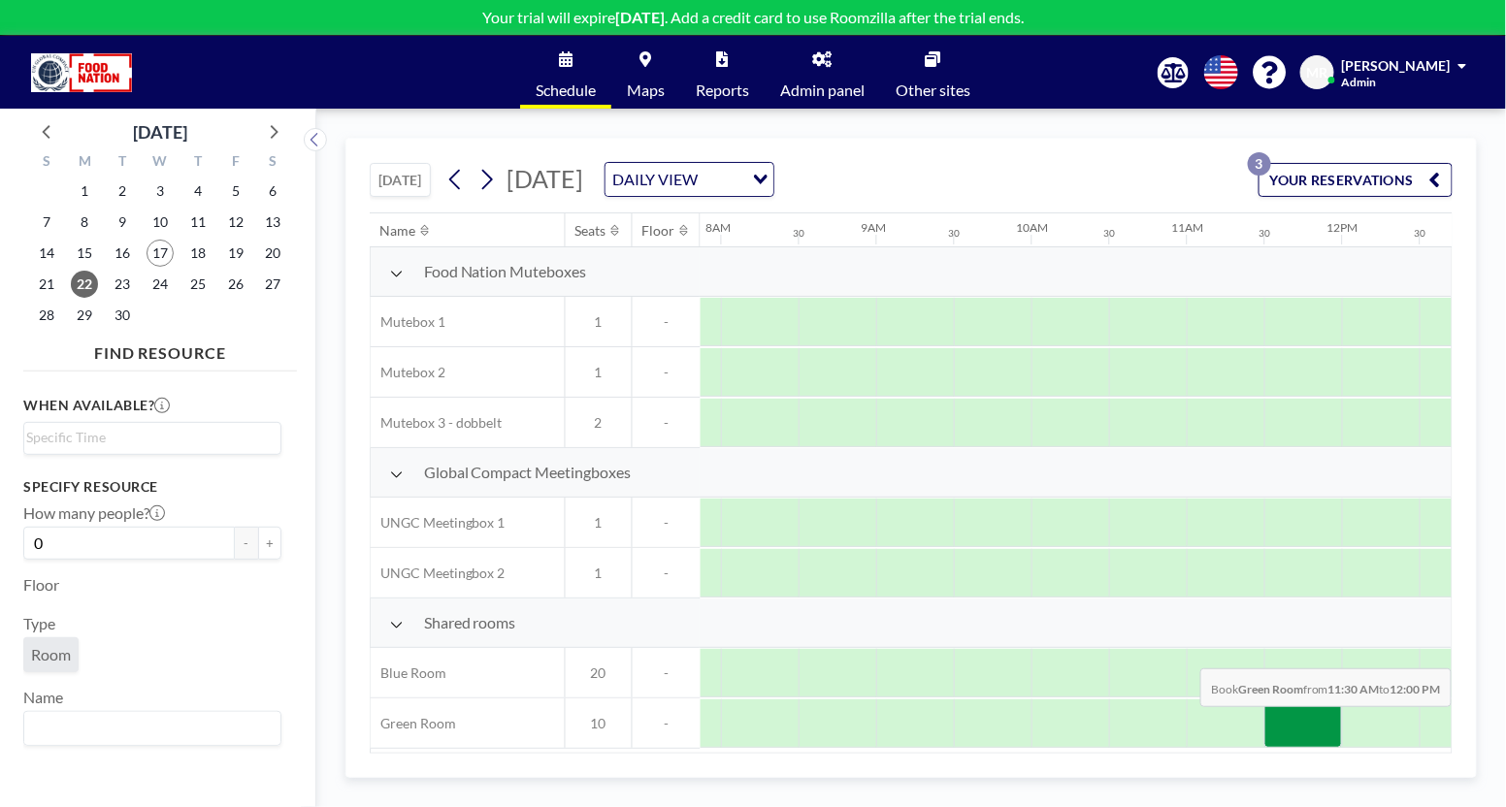
click at [1294, 718] on div at bounding box center [1303, 724] width 78 height 49
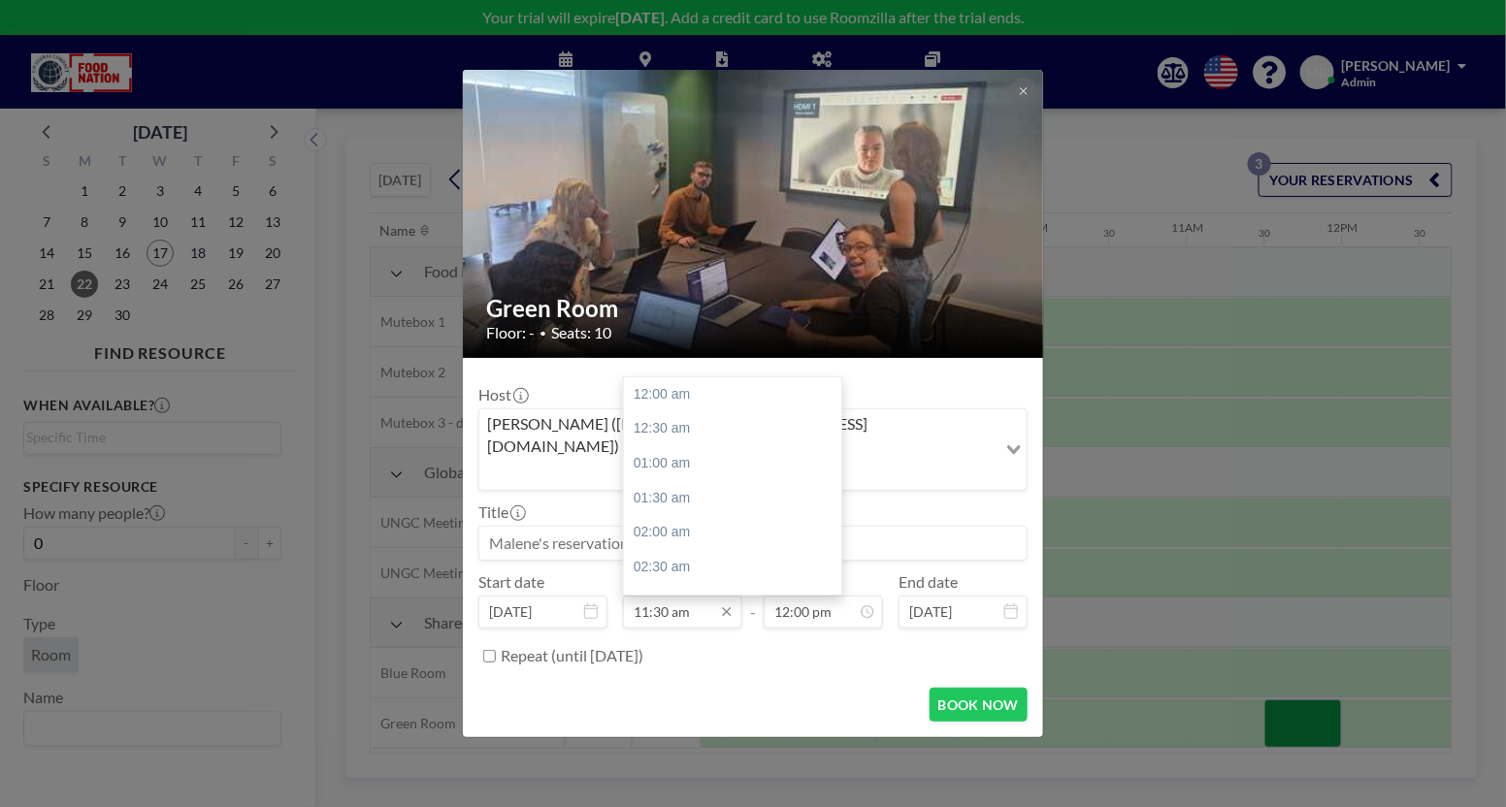
scroll to position [794, 0]
click at [668, 447] on div "12:30 pm" at bounding box center [740, 464] width 232 height 35
type input "12:30 pm"
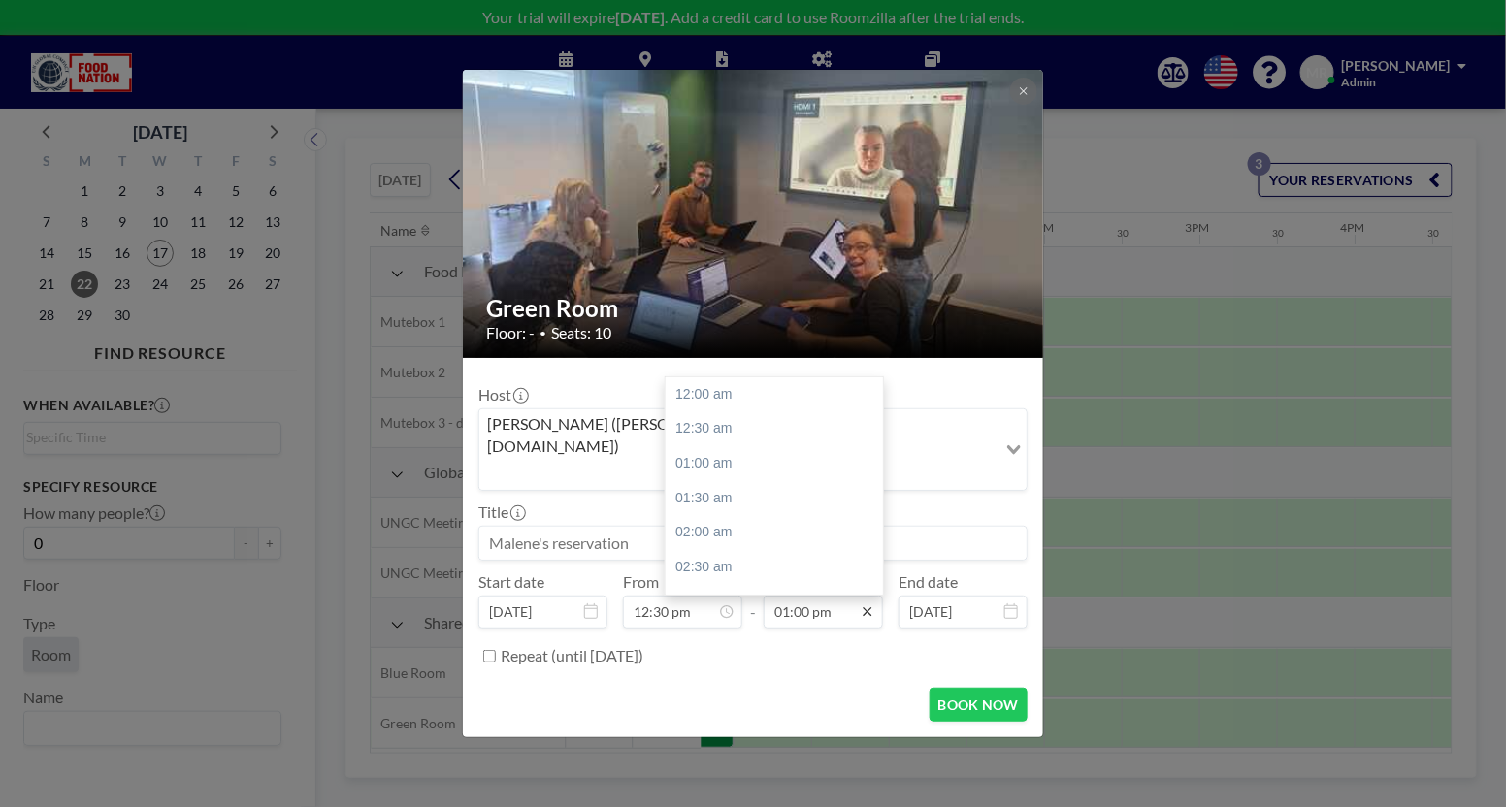
scroll to position [0, 1863]
click at [865, 607] on icon at bounding box center [867, 611] width 9 height 9
click at [691, 473] on div "04:30 pm" at bounding box center [782, 490] width 232 height 35
type input "04:30 pm"
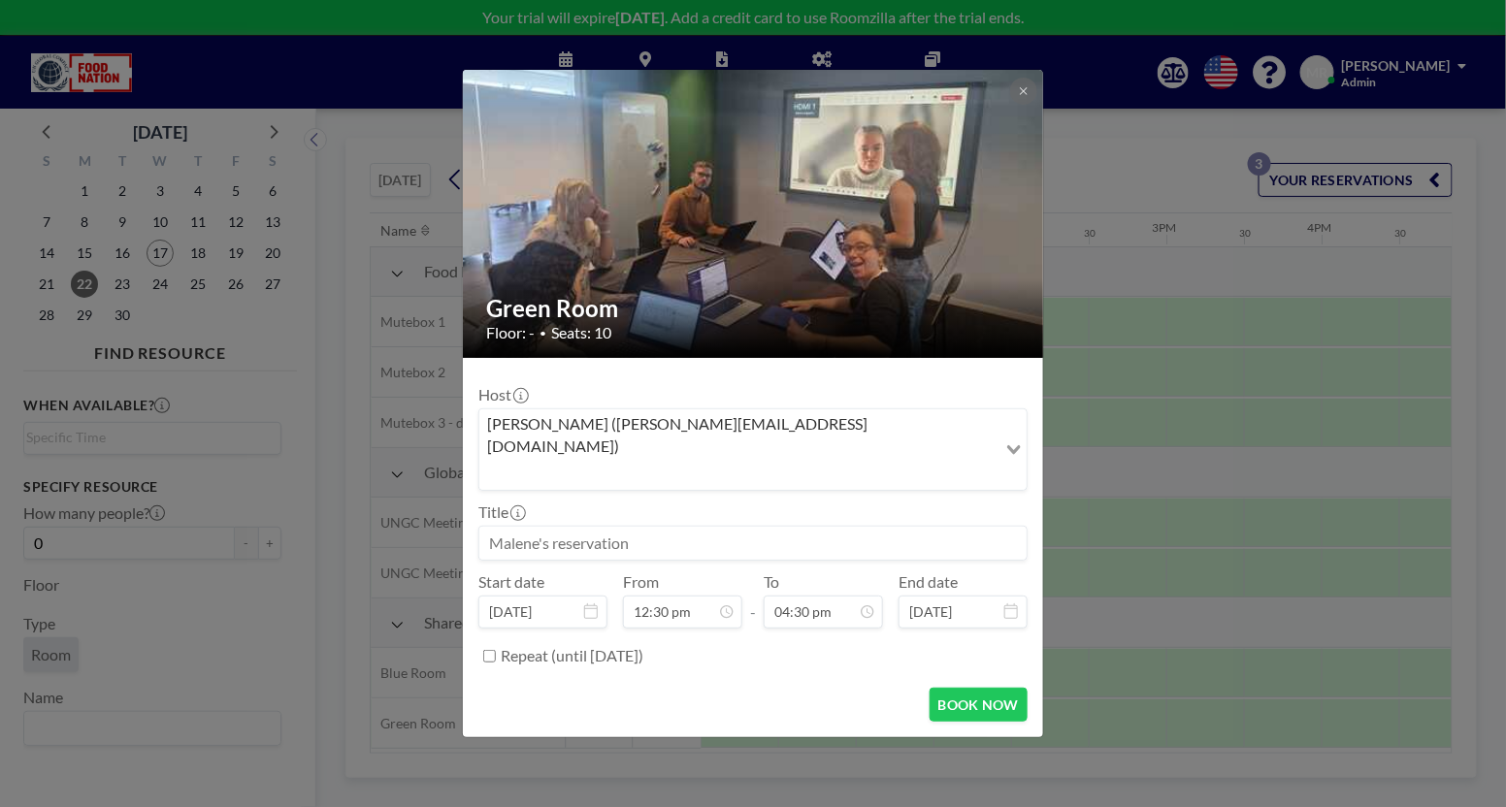
click at [492, 527] on input at bounding box center [752, 543] width 547 height 33
type input "FN: Delegation - stole til VC"
click at [976, 688] on button "BOOK NOW" at bounding box center [979, 705] width 98 height 34
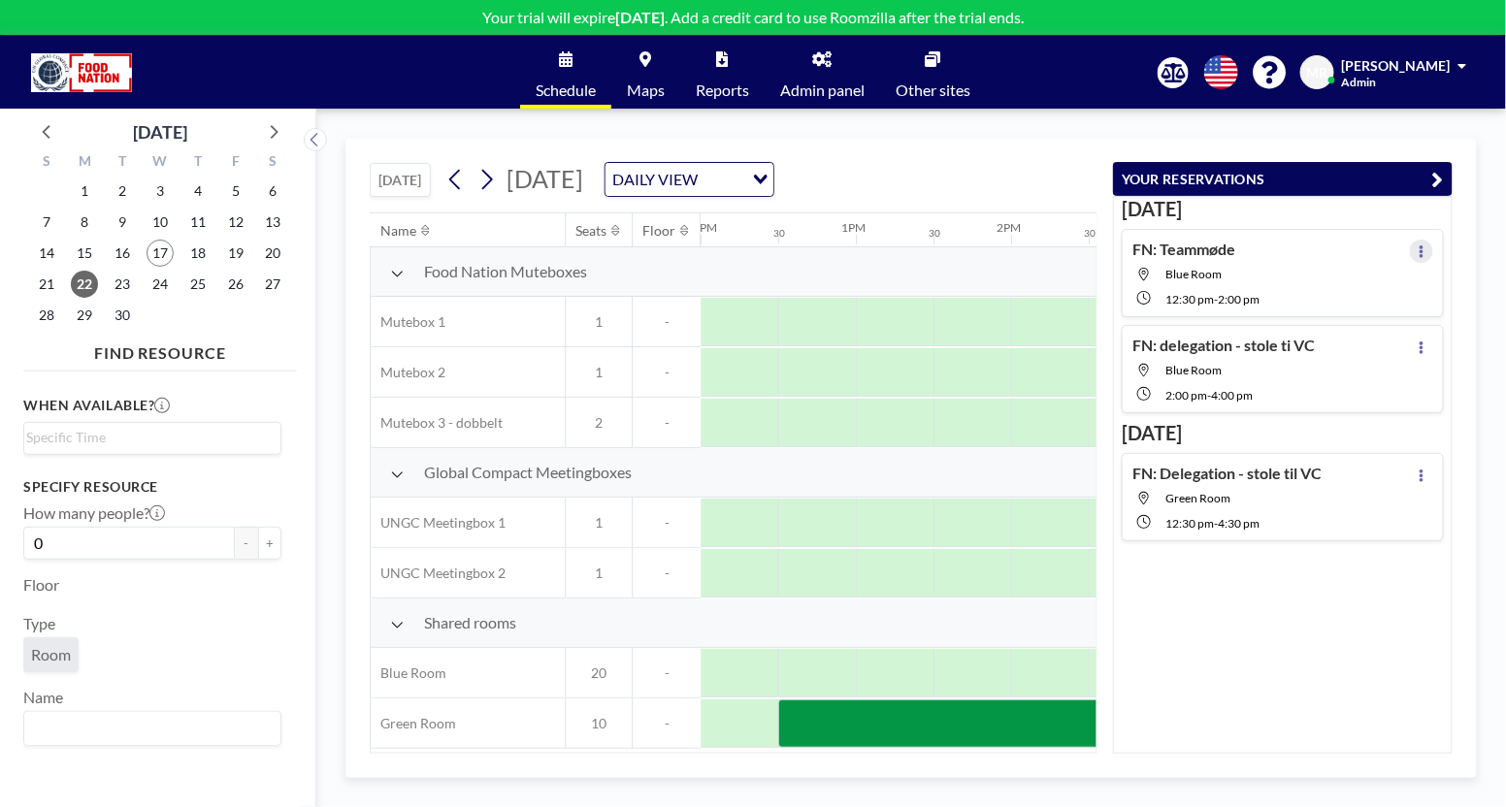
click at [1412, 249] on button at bounding box center [1421, 251] width 23 height 23
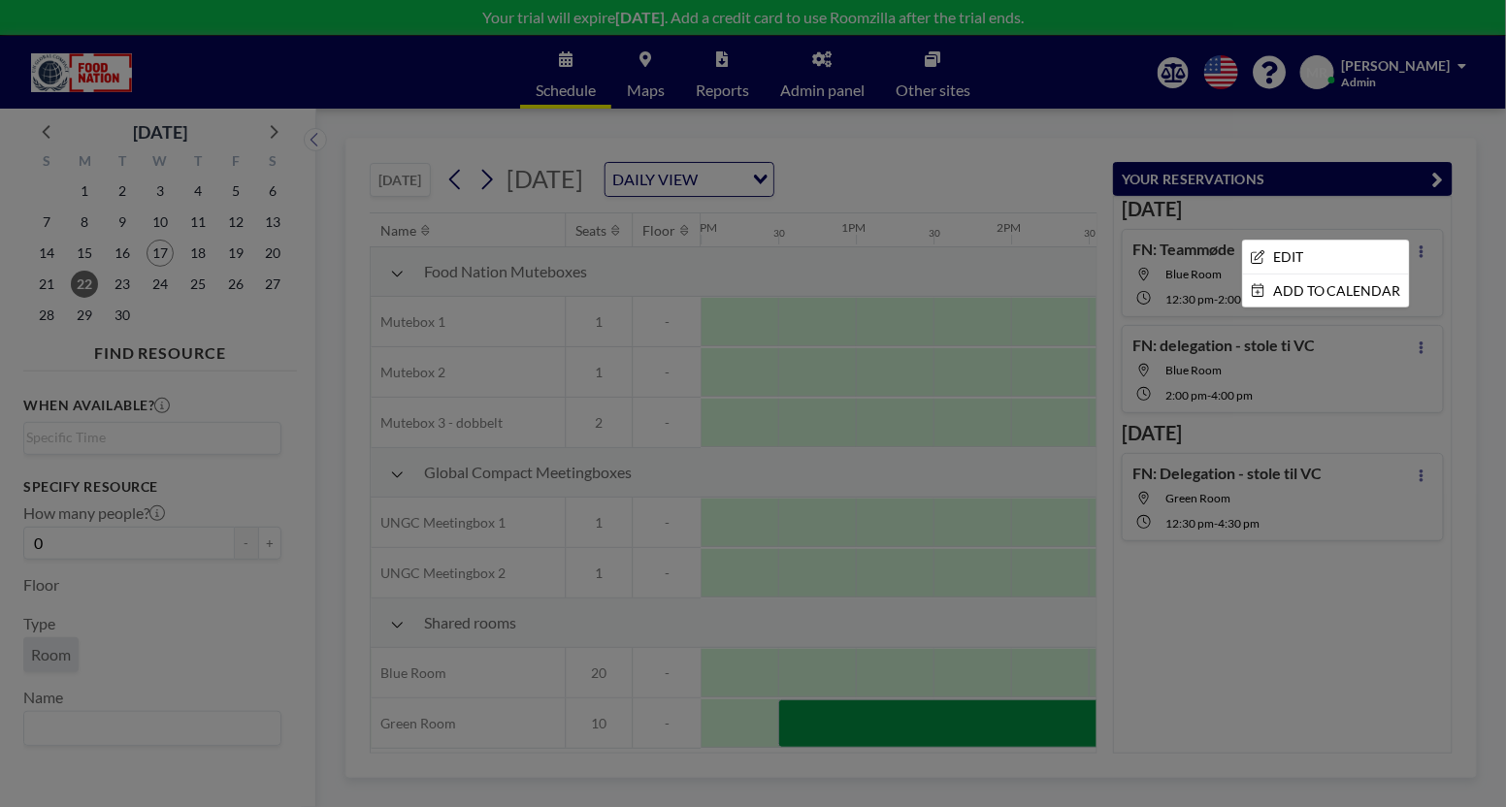
click at [272, 130] on div at bounding box center [753, 403] width 1506 height 807
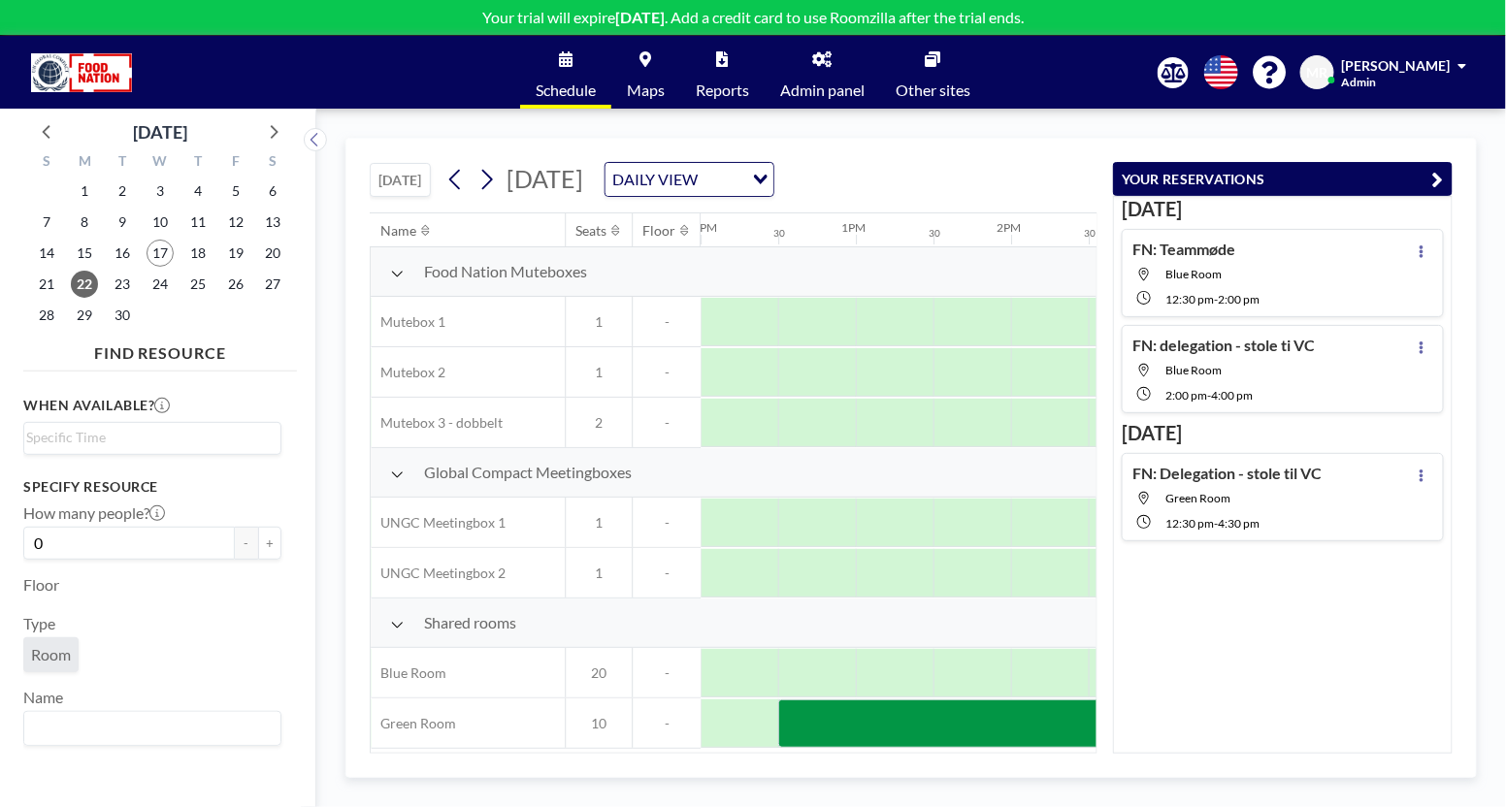
click at [272, 130] on icon at bounding box center [272, 130] width 25 height 25
click at [200, 192] on span "2" at bounding box center [197, 191] width 27 height 27
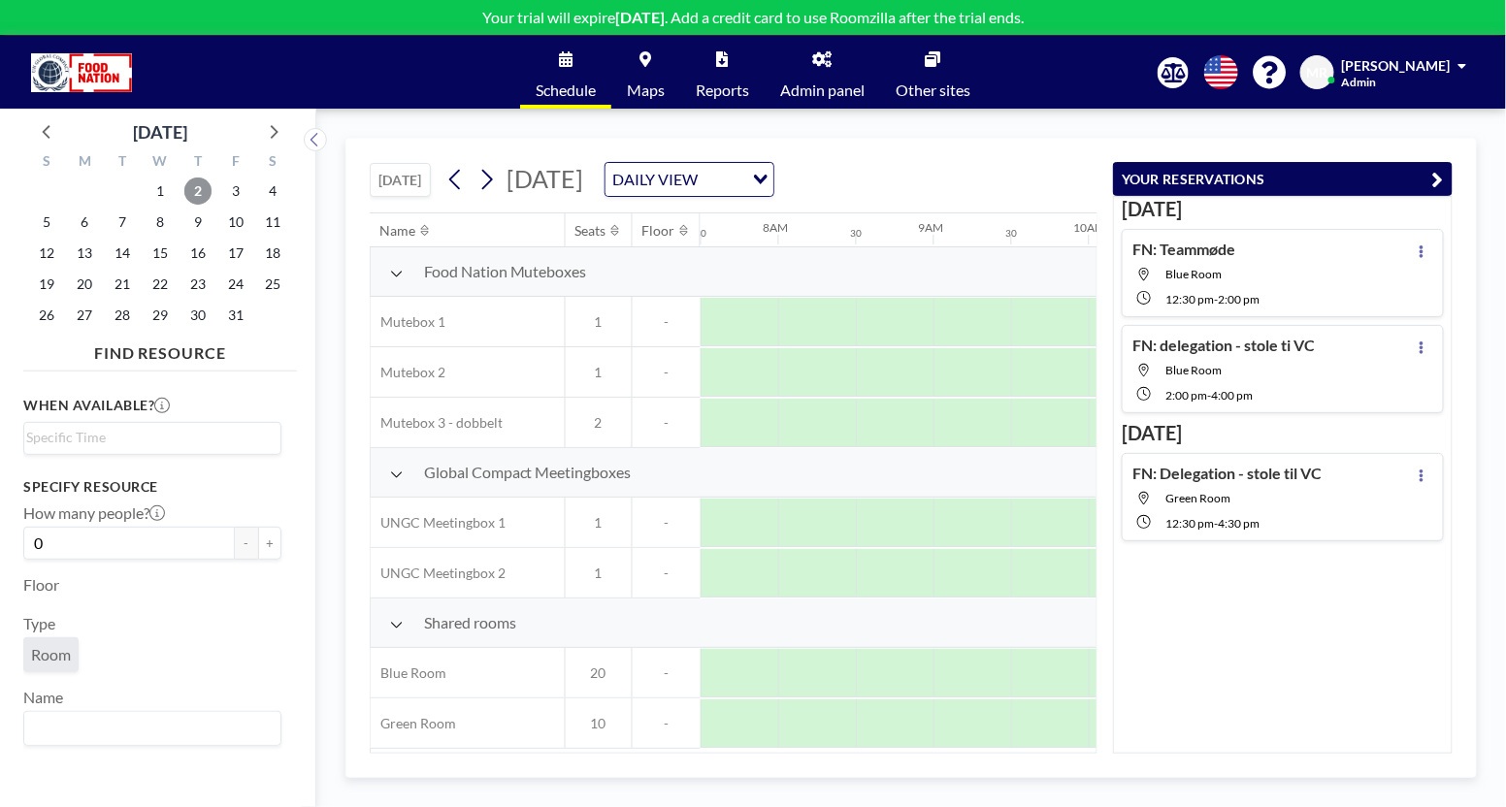
scroll to position [0, 1223]
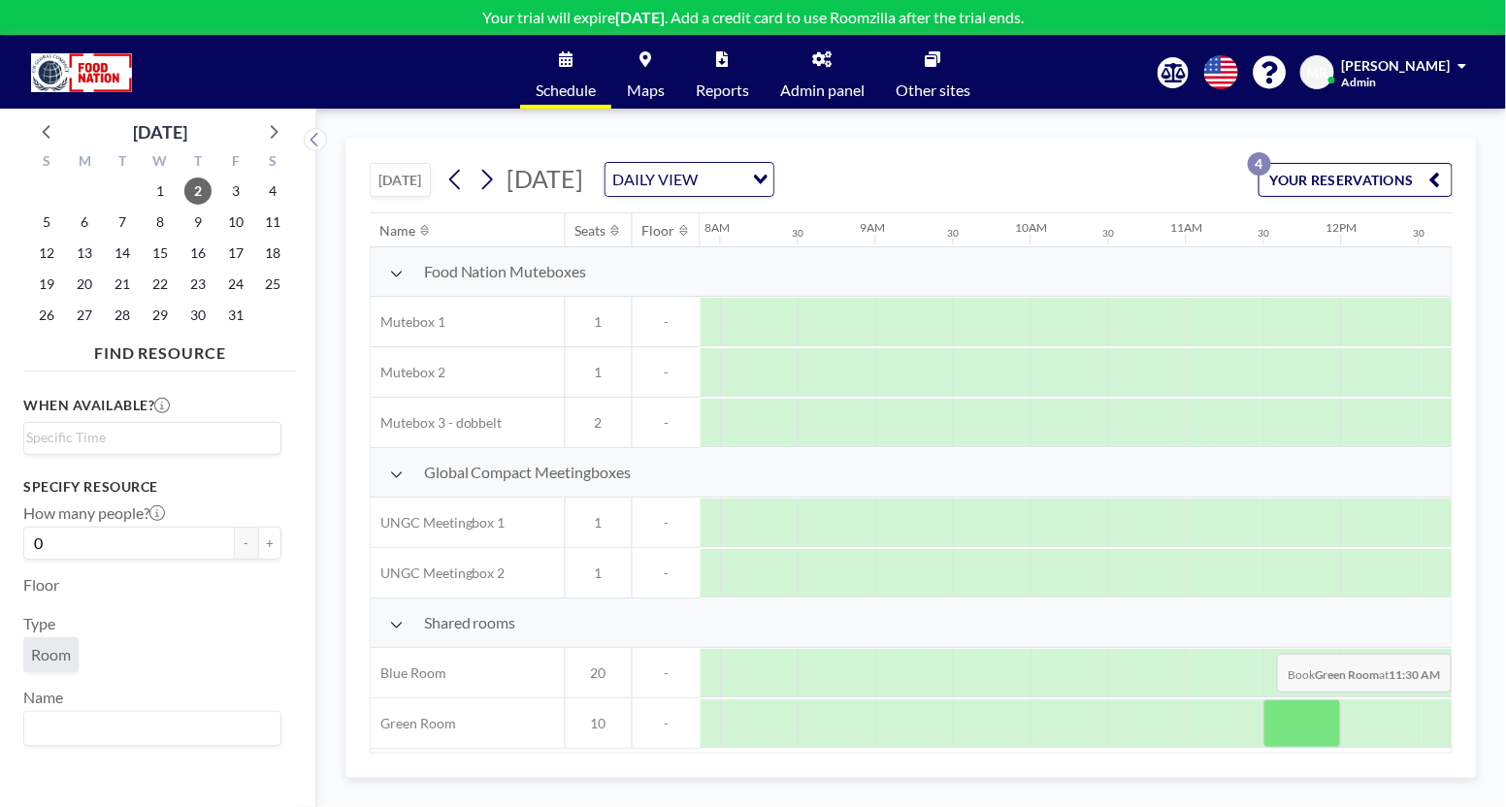
click at [1327, 704] on div at bounding box center [1302, 724] width 78 height 49
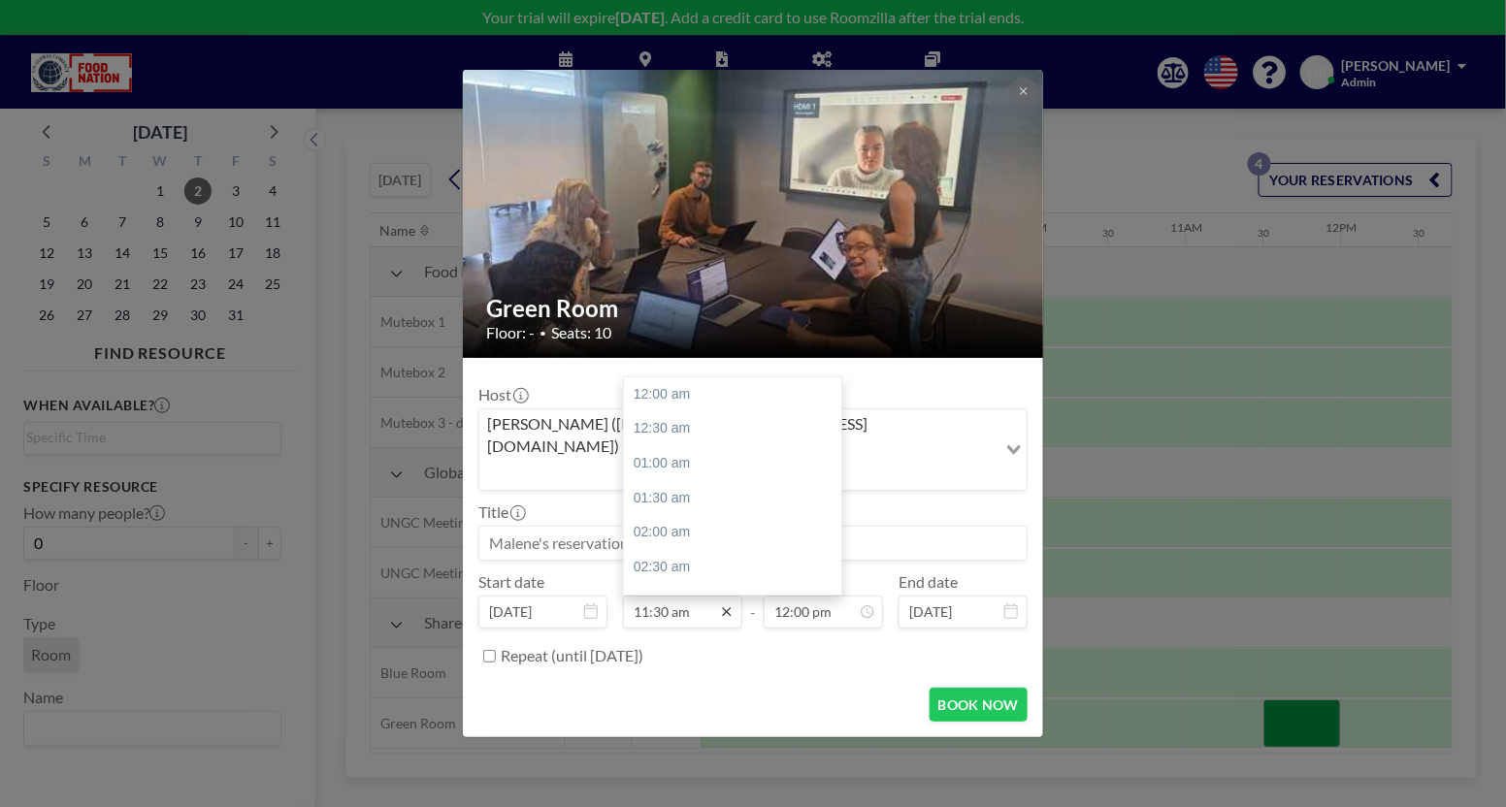
scroll to position [794, 0]
click at [731, 605] on icon at bounding box center [727, 613] width 16 height 16
click at [673, 551] on div "02:00 pm" at bounding box center [740, 568] width 232 height 35
type input "02:00 pm"
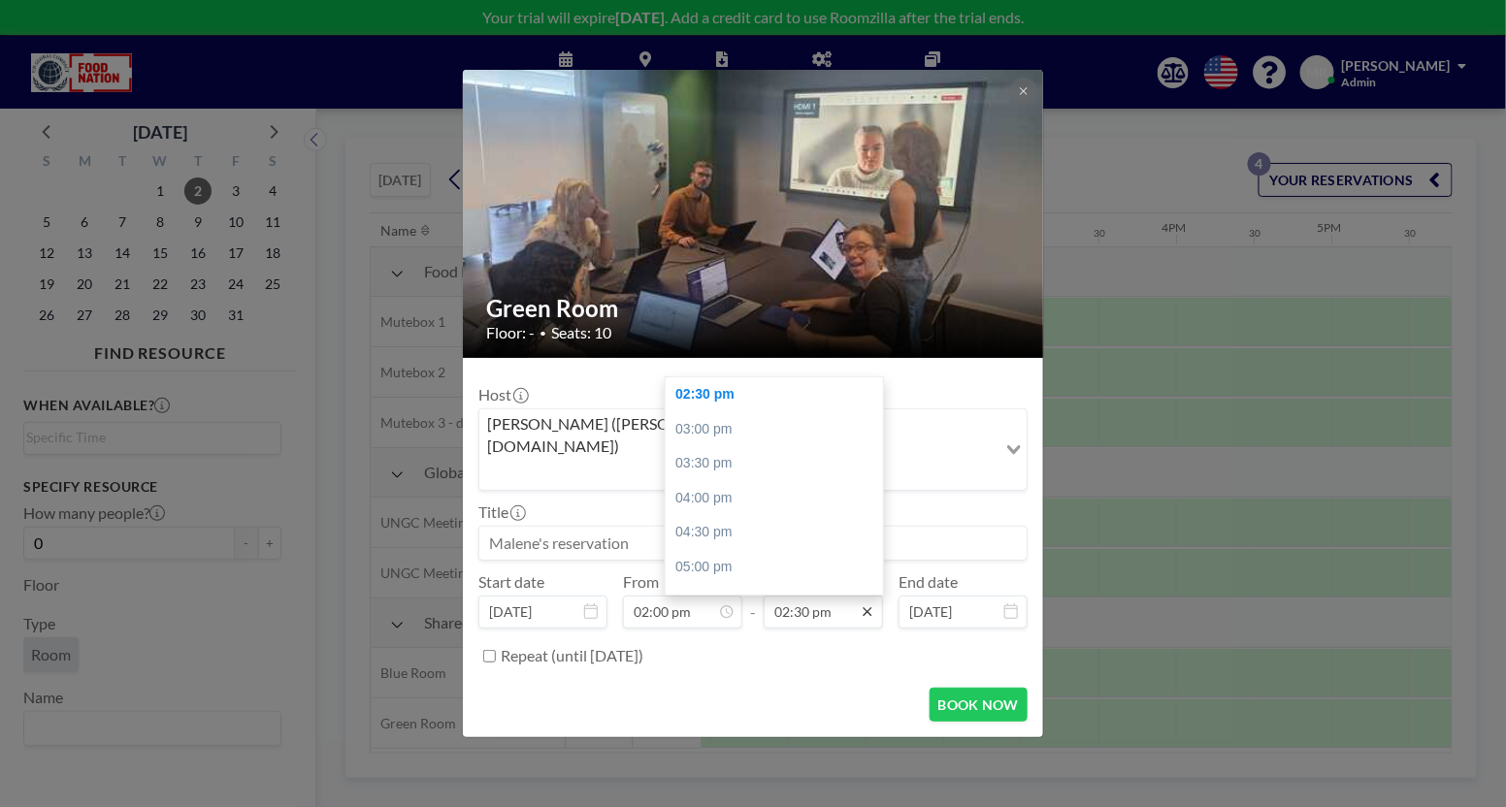
scroll to position [0, 2096]
click at [871, 605] on icon at bounding box center [868, 613] width 16 height 16
click at [704, 412] on div "03:00 pm" at bounding box center [782, 429] width 232 height 35
type input "03:00 pm"
click at [486, 527] on input at bounding box center [752, 543] width 547 height 33
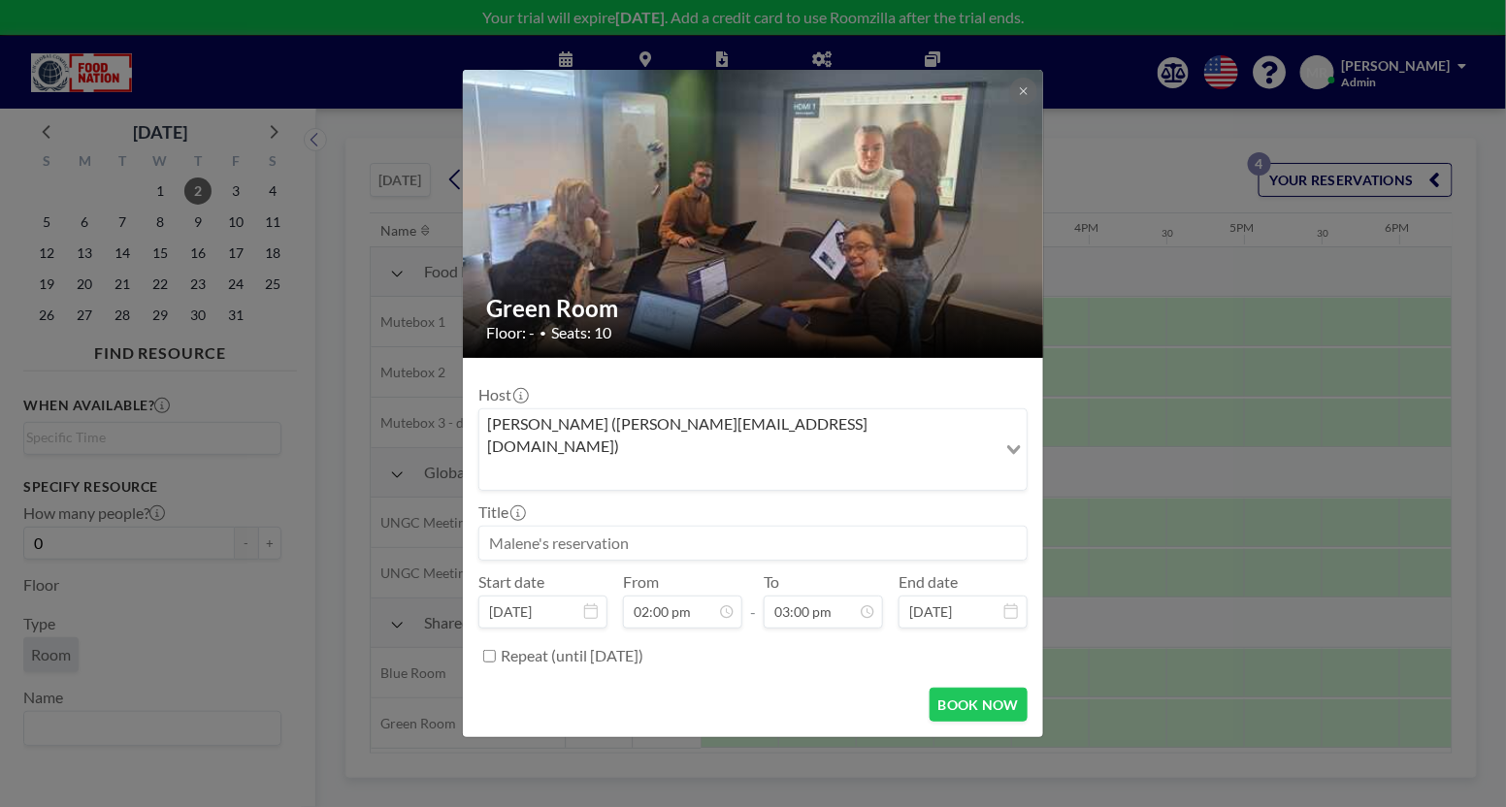
paste input "FN: Besøg af Verdensbanken"
type input "FN: Besøg af Verdensbanken"
click at [972, 688] on button "BOOK NOW" at bounding box center [979, 705] width 98 height 34
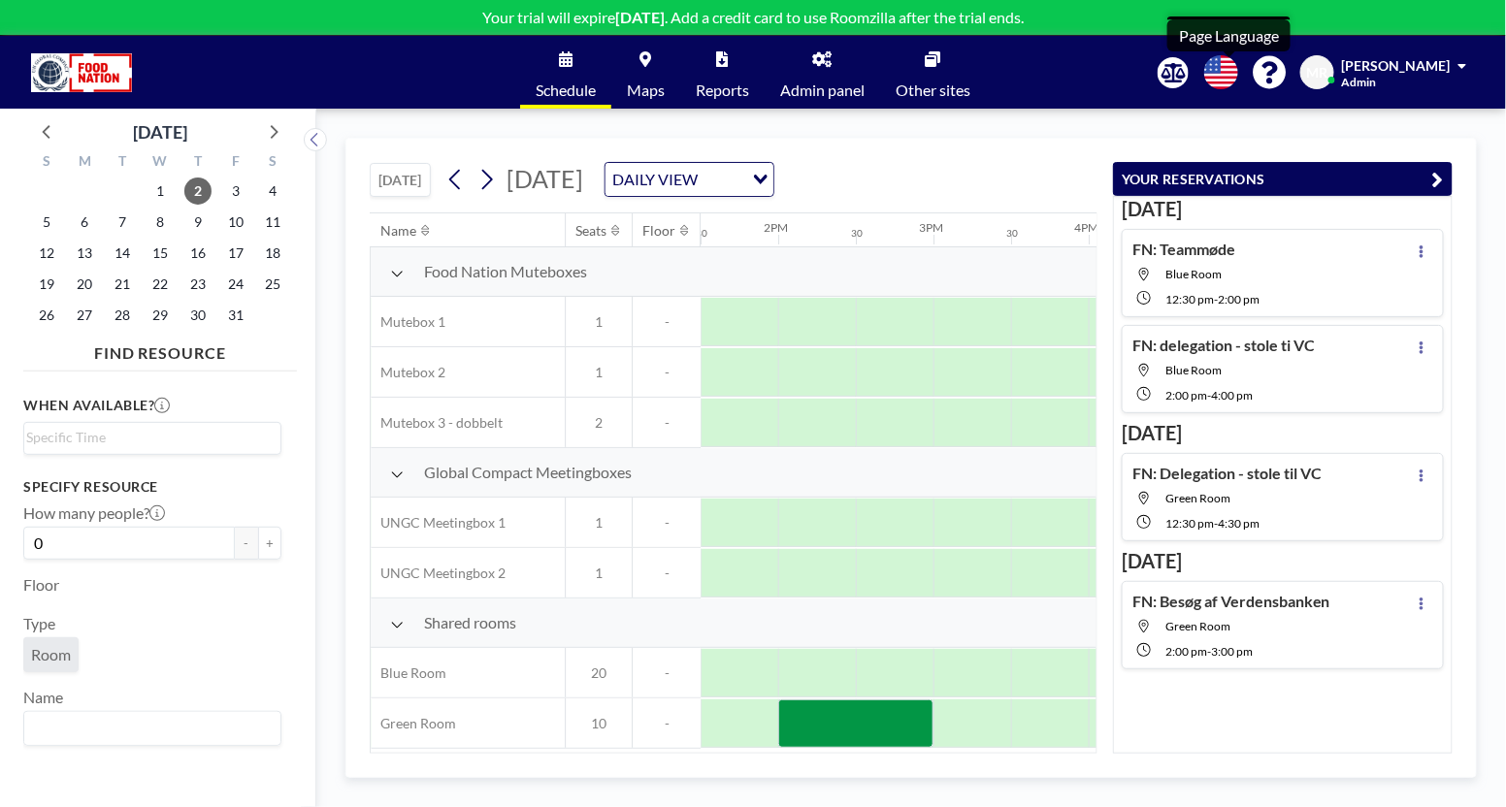
click at [1225, 68] on icon at bounding box center [1221, 72] width 34 height 34
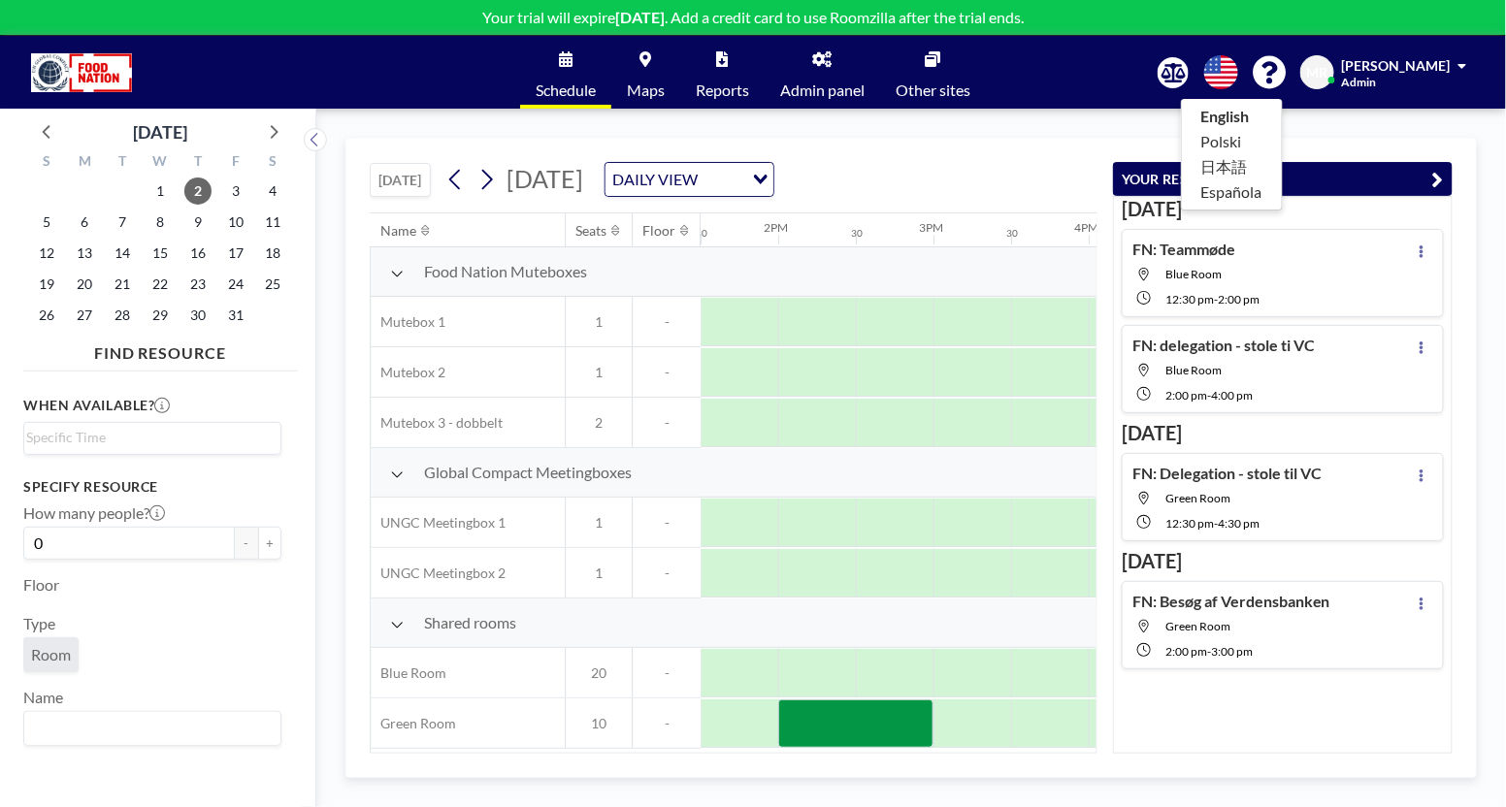
click at [1095, 75] on div at bounding box center [753, 403] width 1506 height 807
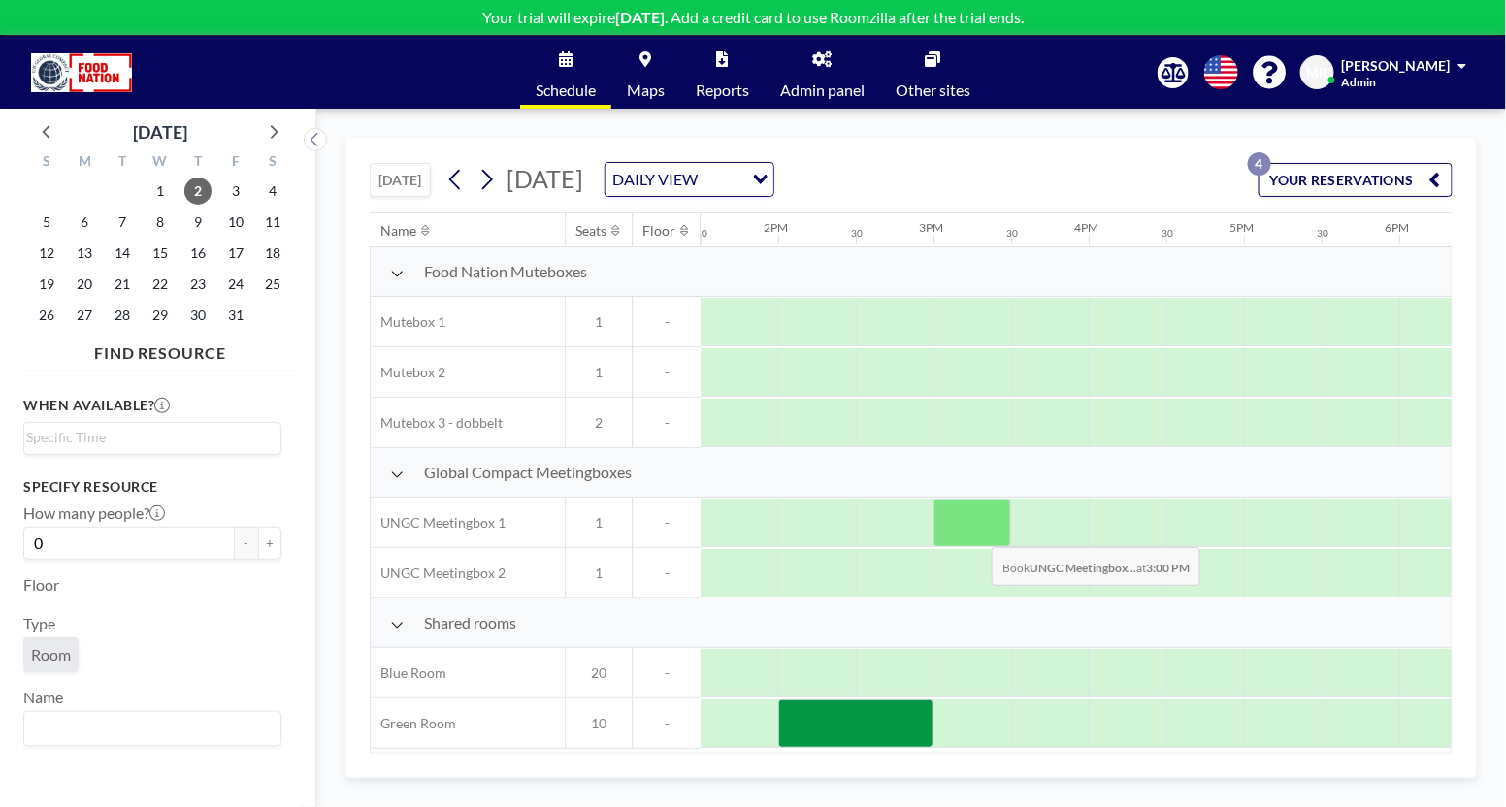
scroll to position [0, 2096]
